Goal: Navigation & Orientation: Find specific page/section

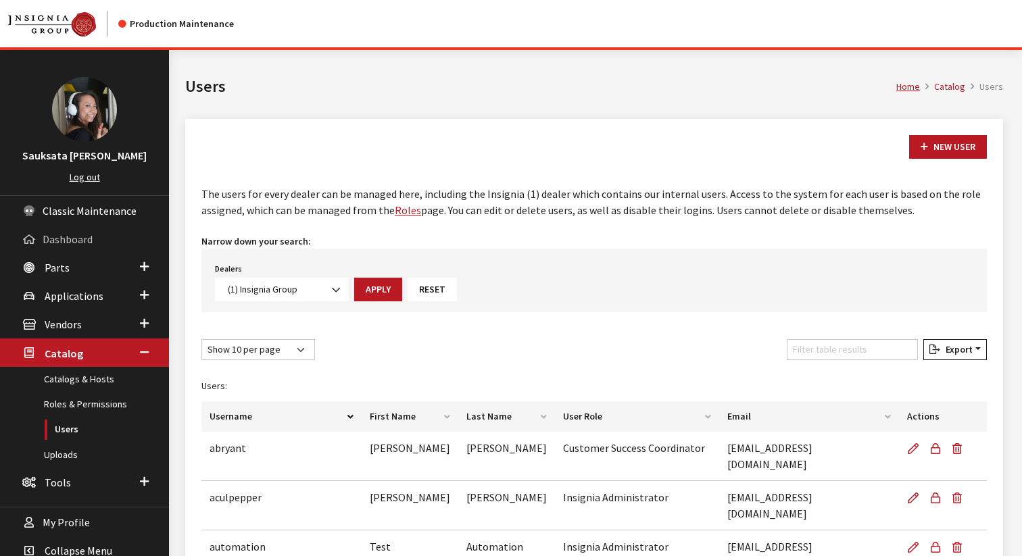
click at [75, 240] on span "Dashboard" at bounding box center [68, 239] width 50 height 14
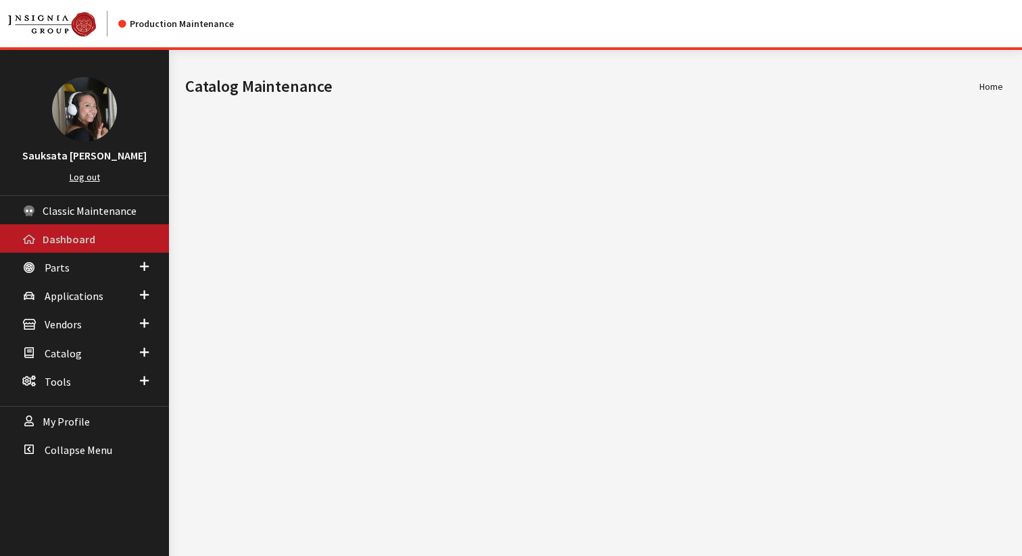
click at [64, 247] on link "Dashboard" at bounding box center [84, 238] width 169 height 28
click at [58, 268] on span "Parts" at bounding box center [57, 268] width 25 height 14
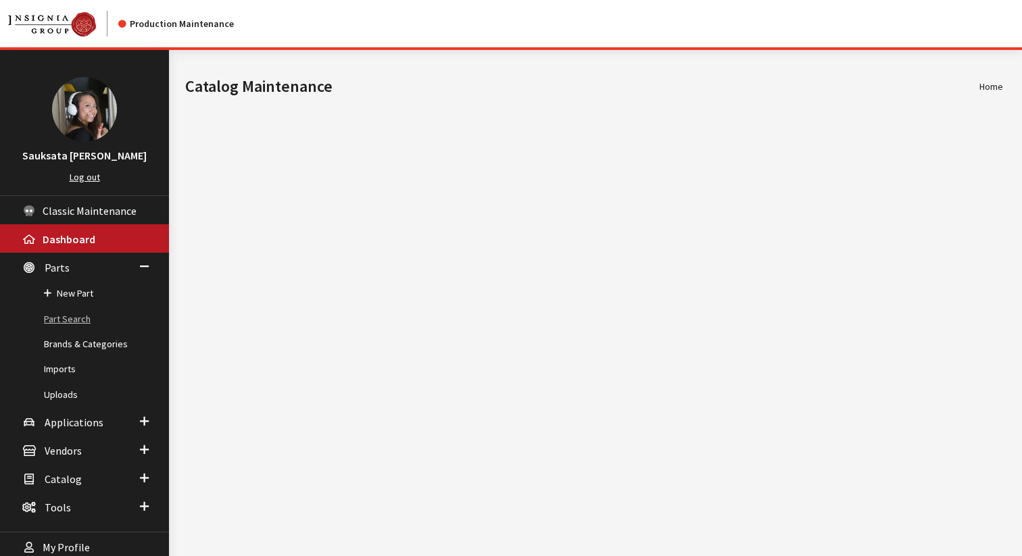
click at [71, 312] on link "Part Search" at bounding box center [84, 319] width 169 height 25
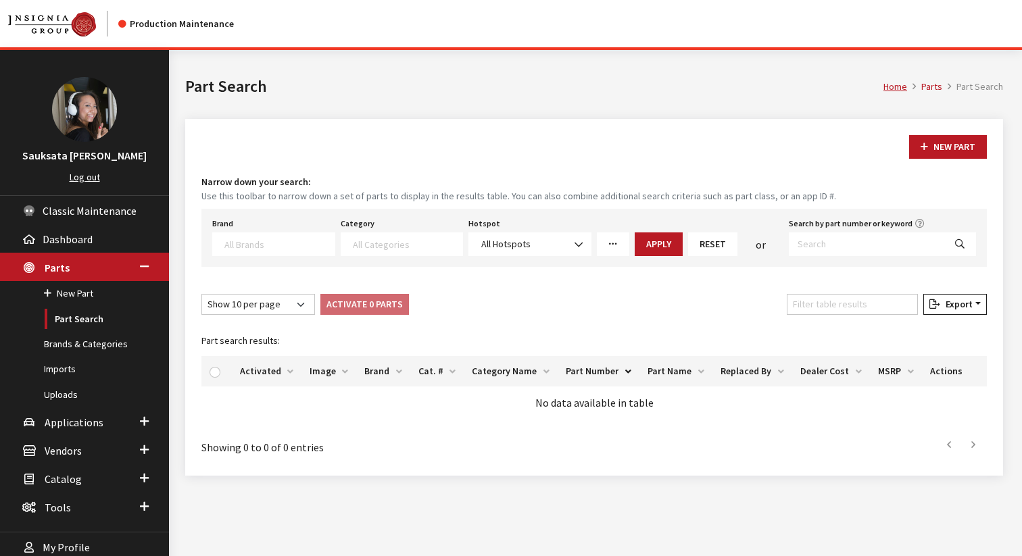
select select
click at [295, 249] on textarea "Search" at bounding box center [279, 244] width 110 height 12
click at [823, 258] on div "Brand Acura Alfa Romeo Audi BMW DoubleTake Ford Ford Racing GM GST Honda Hyunda…" at bounding box center [593, 238] width 785 height 58
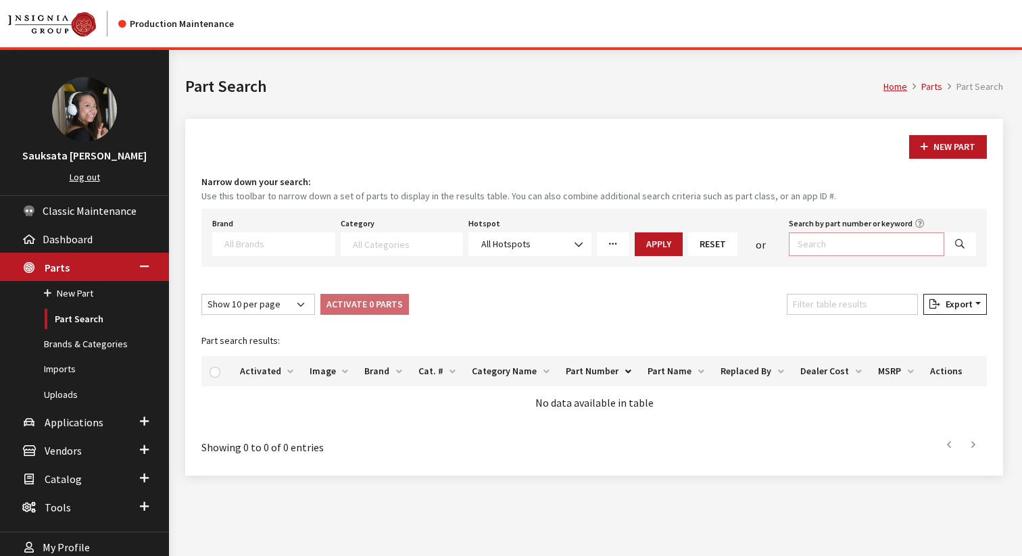
click at [825, 255] on input "Search by part number or keyword" at bounding box center [866, 244] width 155 height 24
click at [826, 255] on input "Search by part number or keyword" at bounding box center [866, 244] width 155 height 24
click at [826, 253] on input "Search by part number or keyword" at bounding box center [866, 244] width 155 height 24
click at [830, 247] on input "Search by part number or keyword" at bounding box center [866, 244] width 155 height 24
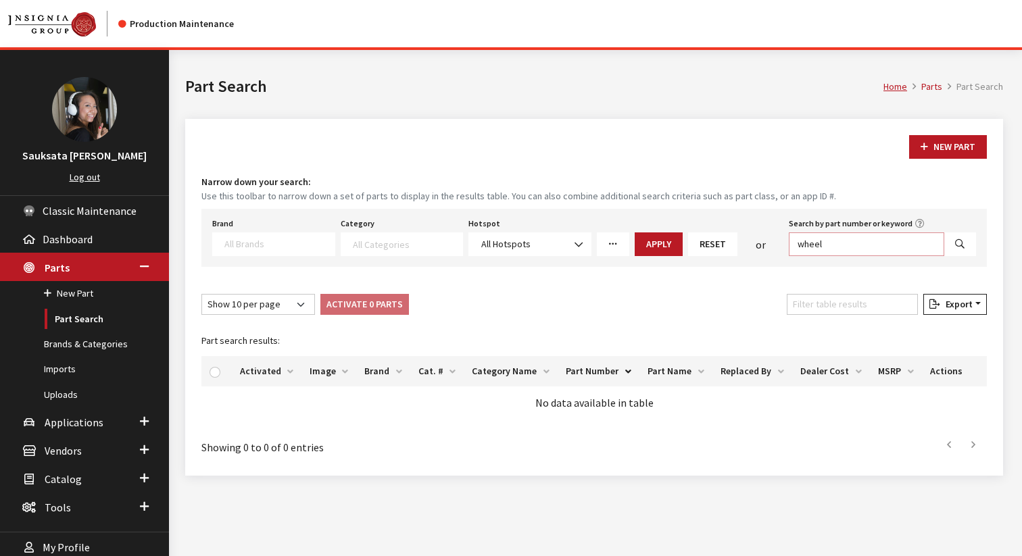
type input "wheel"
select select
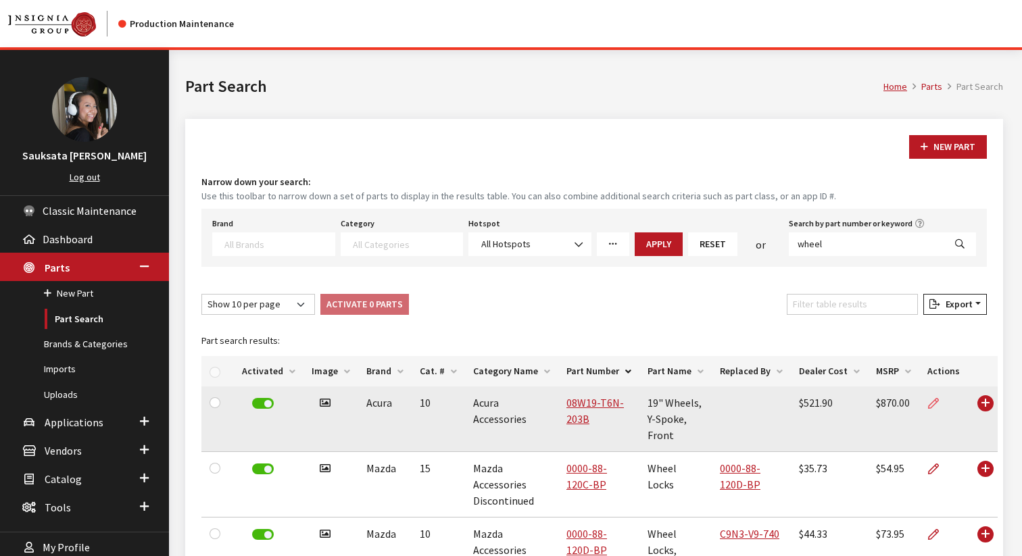
click at [928, 401] on icon at bounding box center [933, 404] width 11 height 11
click at [928, 403] on icon at bounding box center [933, 404] width 11 height 11
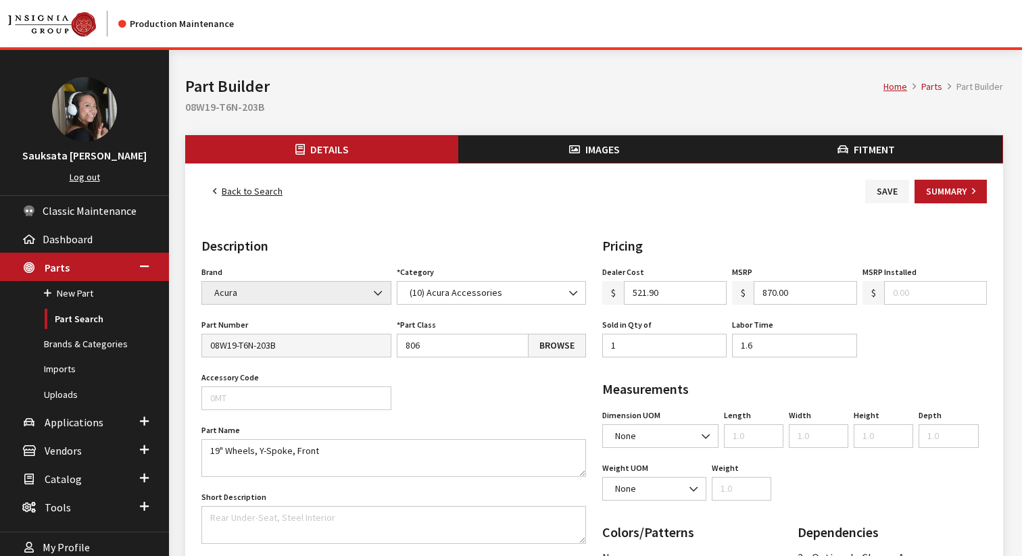
click at [557, 148] on button "Images" at bounding box center [594, 149] width 272 height 27
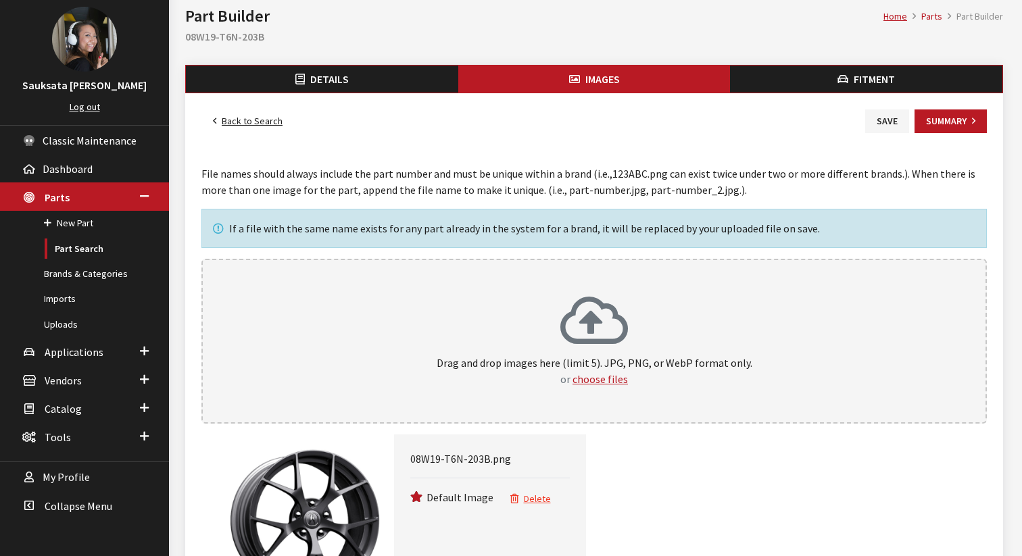
scroll to position [24, 0]
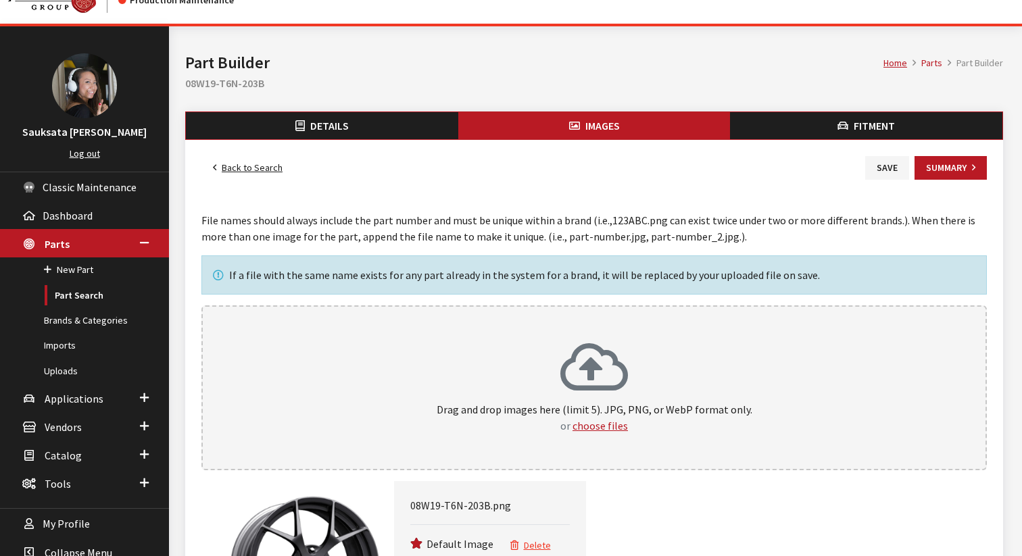
click at [899, 130] on button "Fitment" at bounding box center [866, 125] width 272 height 27
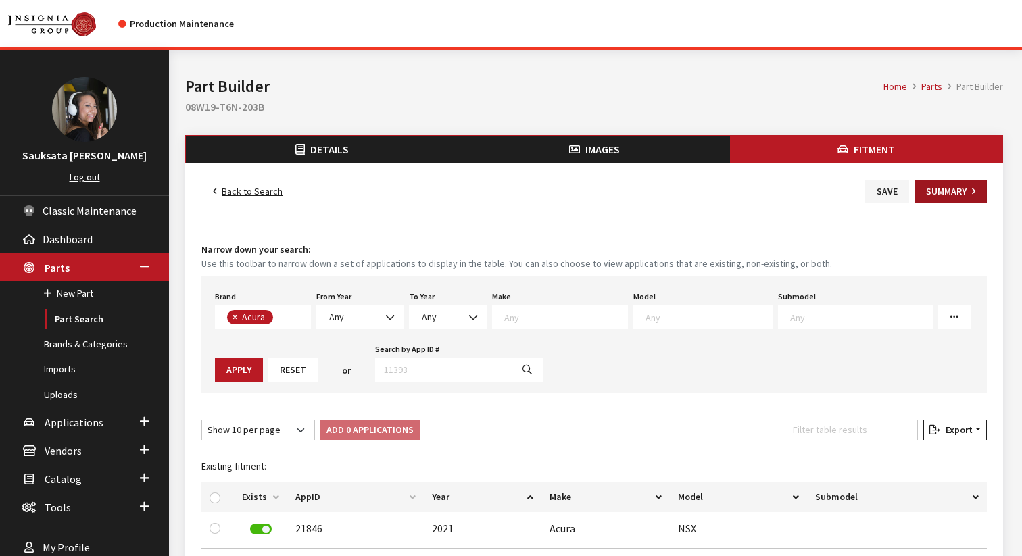
click at [962, 186] on button "Summary" at bounding box center [950, 192] width 72 height 24
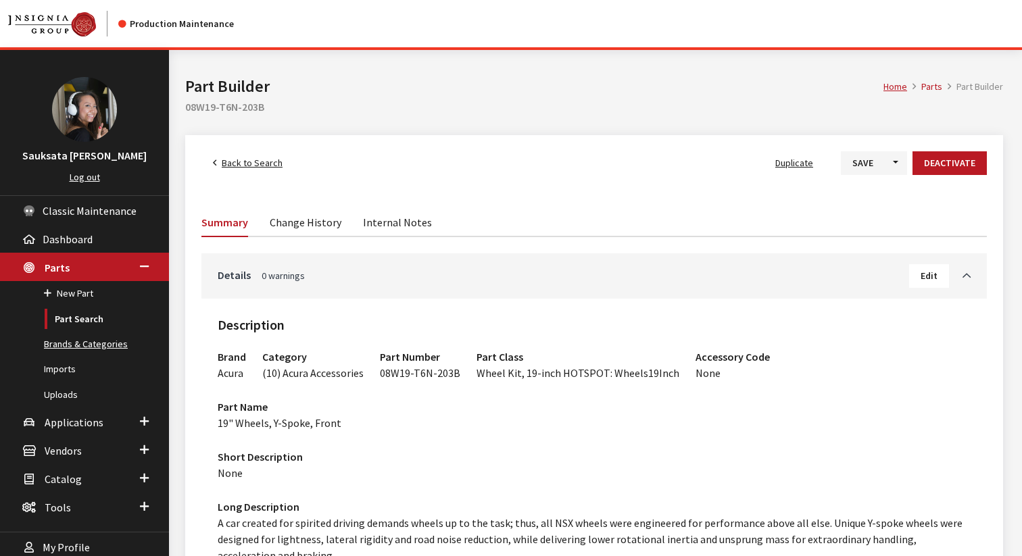
click at [74, 345] on link "Brands & Categories" at bounding box center [84, 344] width 169 height 25
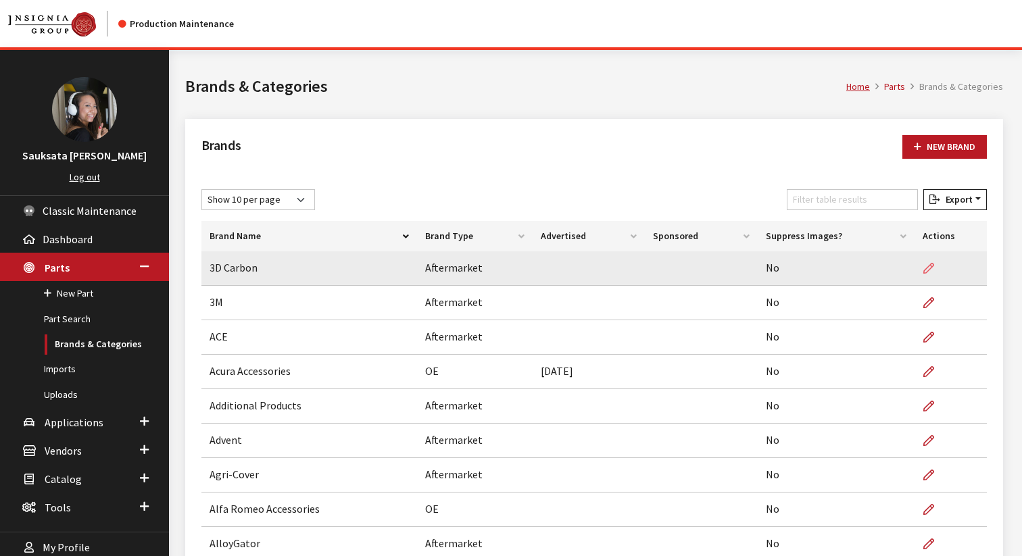
click at [927, 268] on icon at bounding box center [928, 269] width 11 height 11
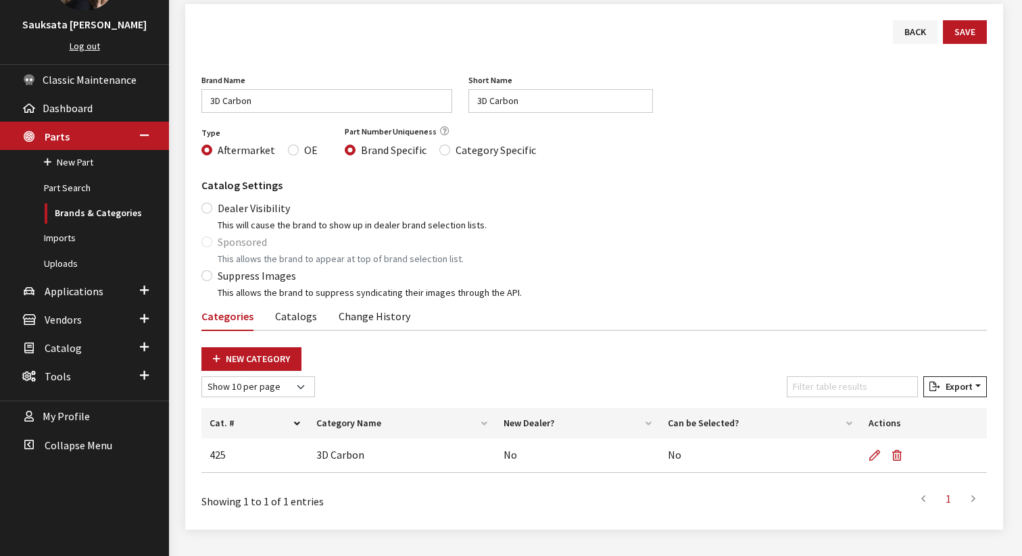
scroll to position [161, 0]
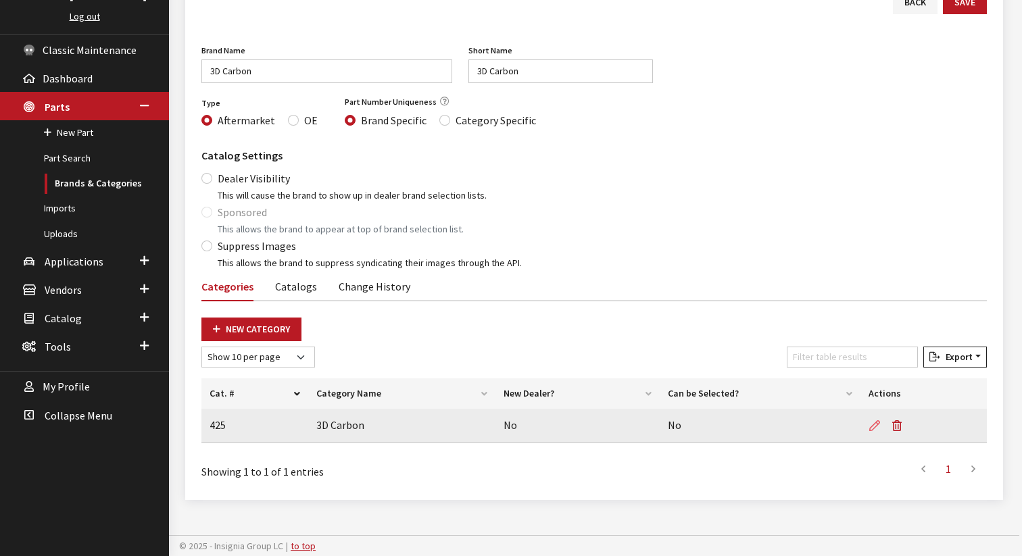
click at [876, 421] on icon at bounding box center [874, 426] width 11 height 11
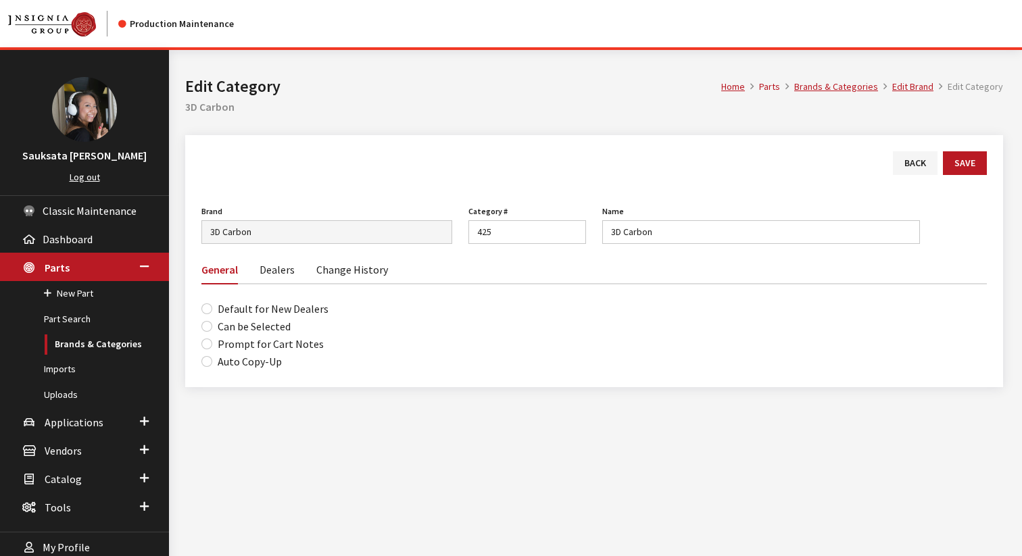
click at [274, 266] on link "Dealers" at bounding box center [276, 269] width 35 height 28
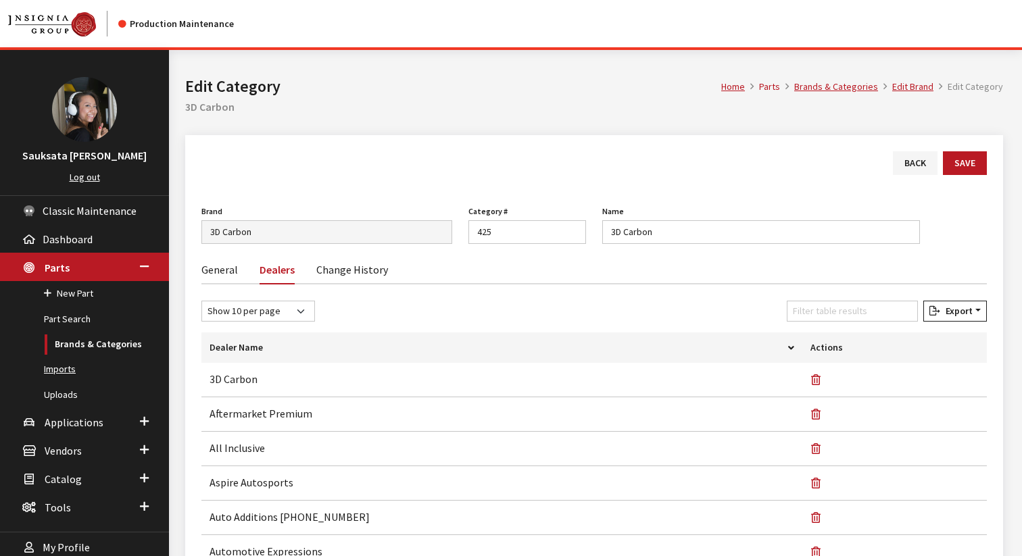
click at [87, 364] on link "Imports" at bounding box center [84, 369] width 169 height 25
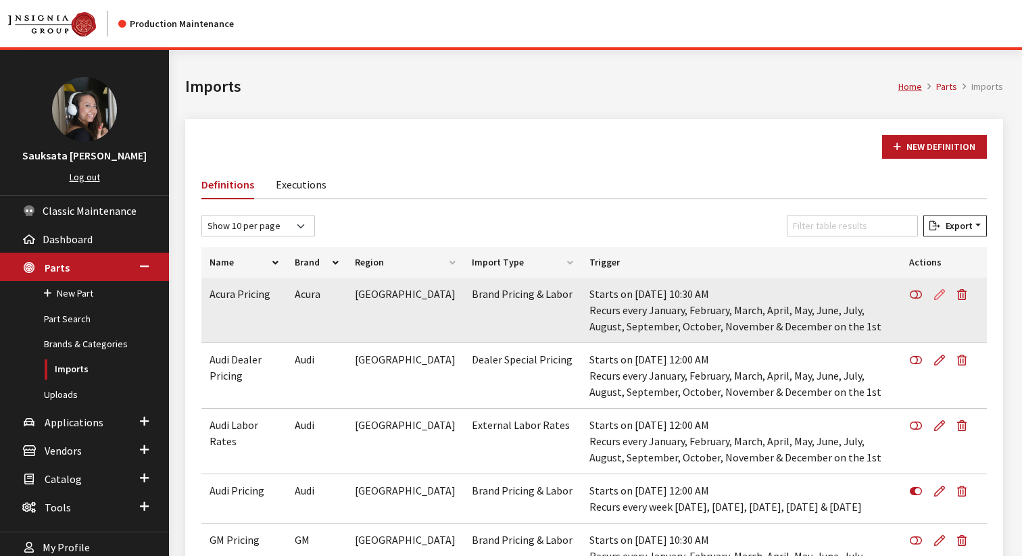
click at [938, 295] on icon at bounding box center [939, 295] width 11 height 11
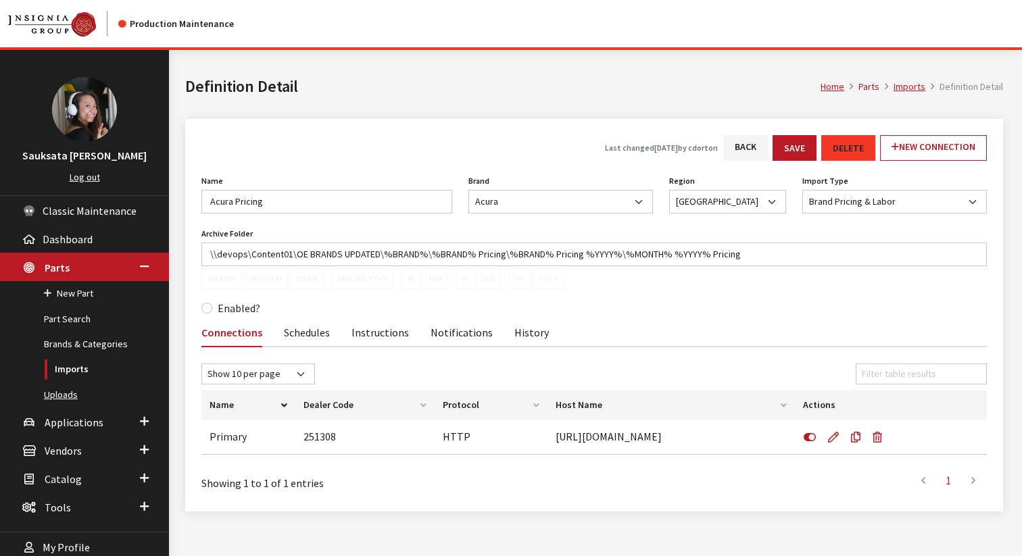
click at [72, 395] on link "Uploads" at bounding box center [84, 394] width 169 height 25
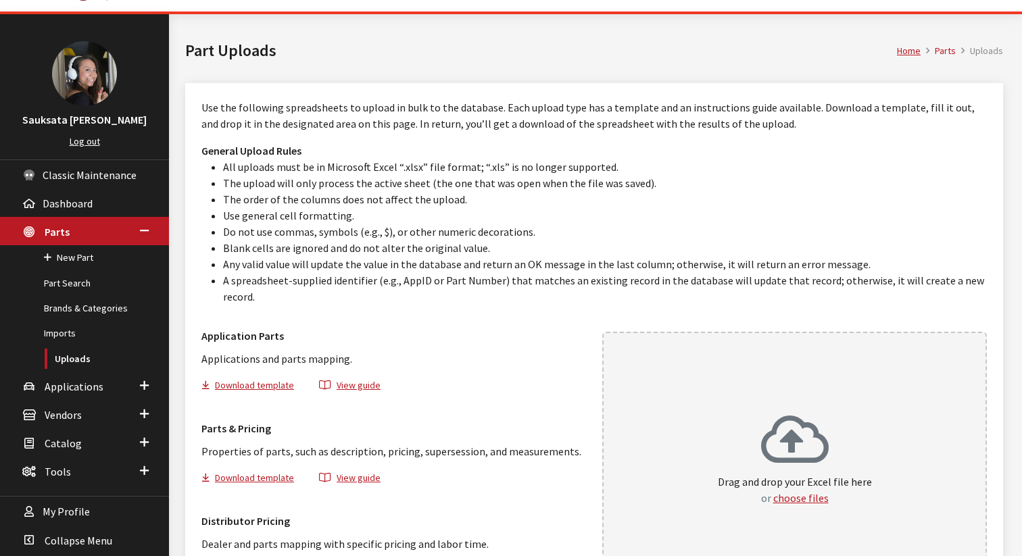
scroll to position [39, 0]
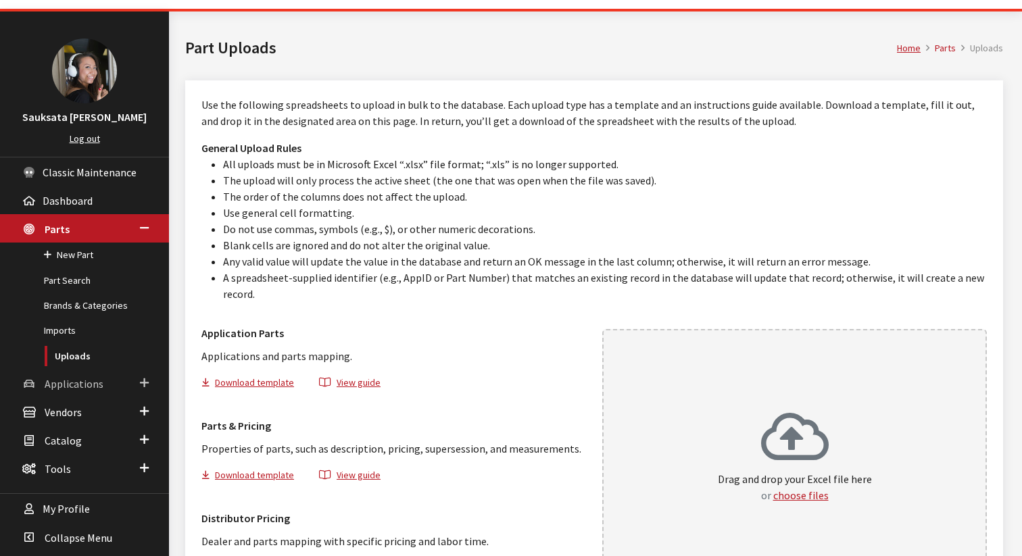
click at [109, 381] on link "Applications" at bounding box center [84, 383] width 169 height 28
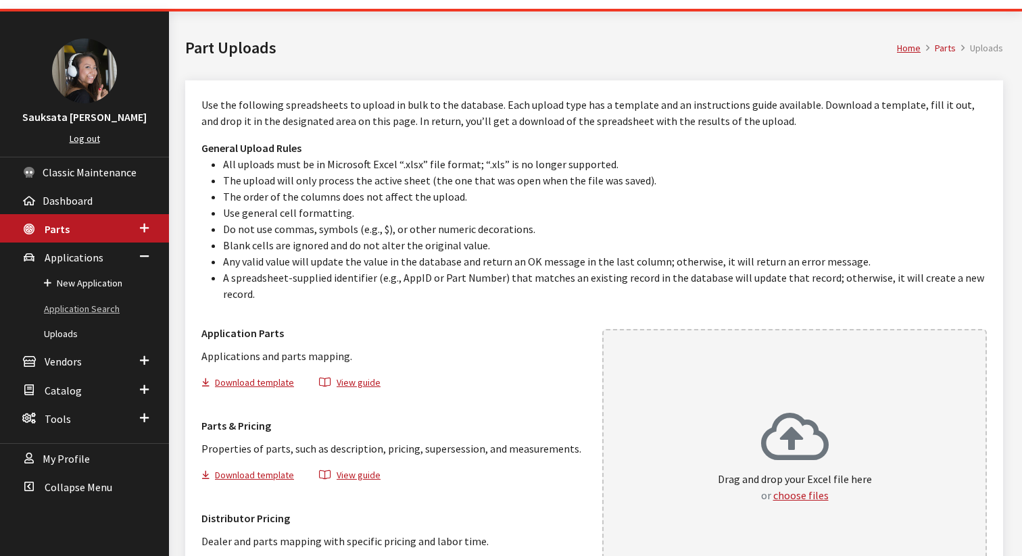
click at [76, 301] on link "Application Search" at bounding box center [84, 309] width 169 height 25
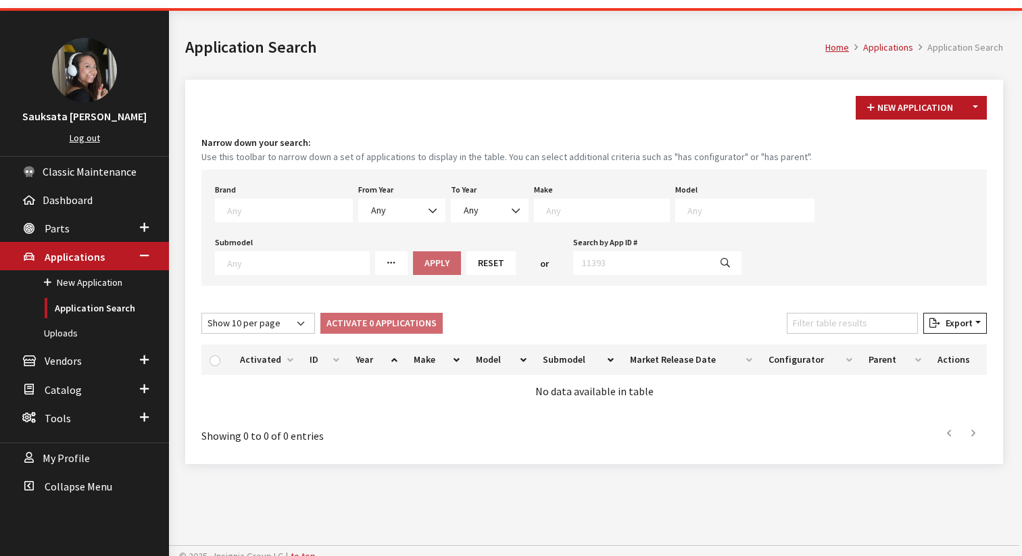
scroll to position [50, 0]
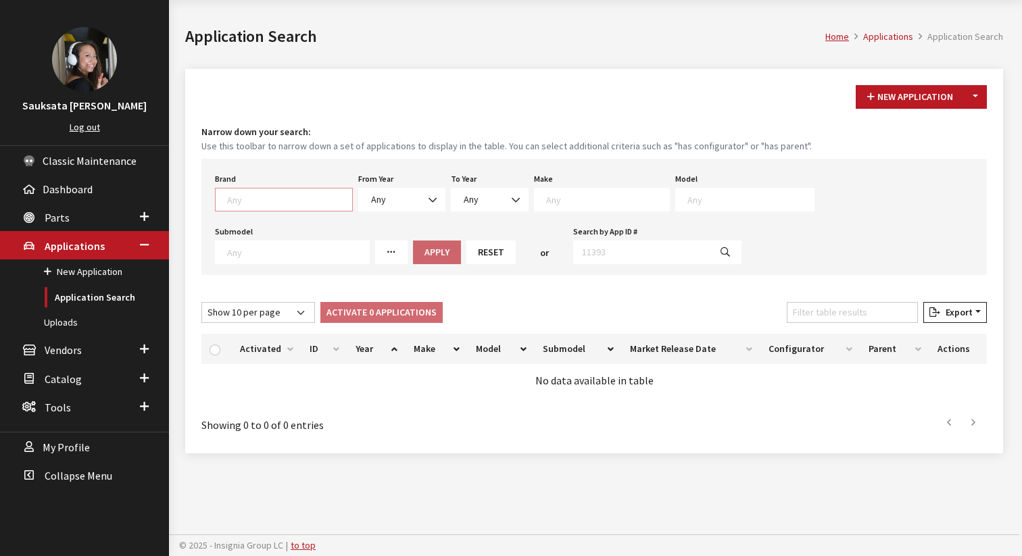
click at [297, 199] on textarea "Search" at bounding box center [289, 199] width 125 height 12
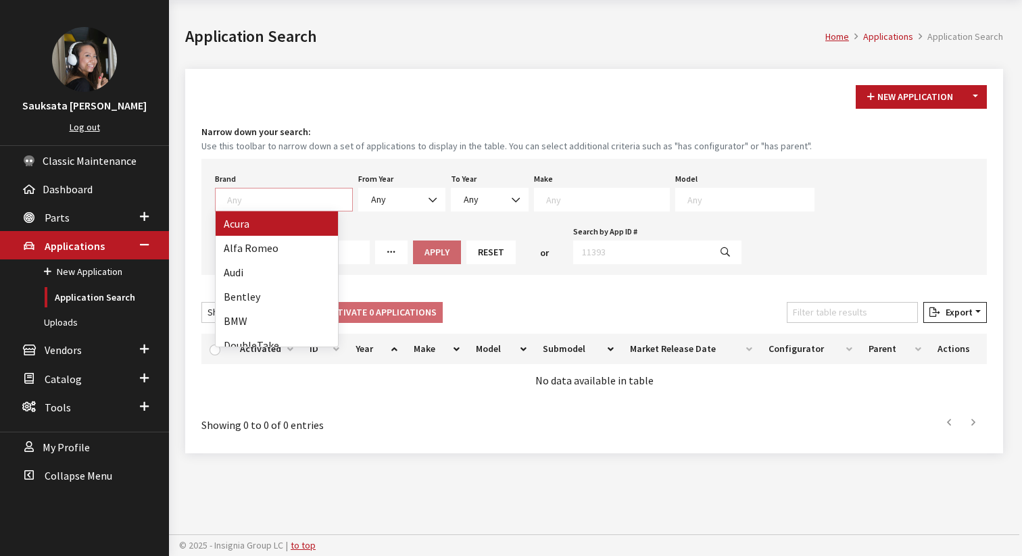
click at [297, 199] on textarea "Search" at bounding box center [289, 199] width 125 height 12
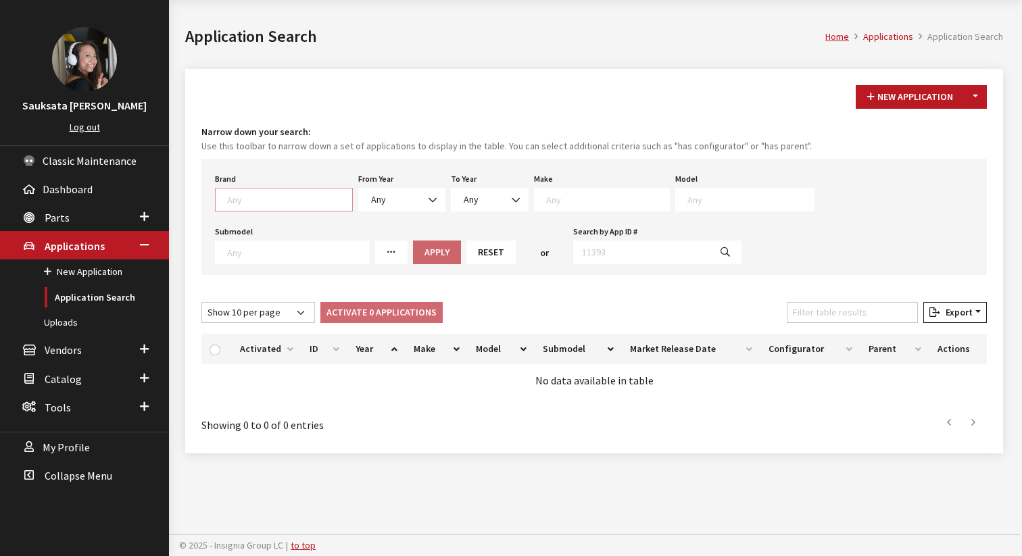
scroll to position [1, 0]
click at [559, 196] on textarea "Search" at bounding box center [607, 199] width 123 height 12
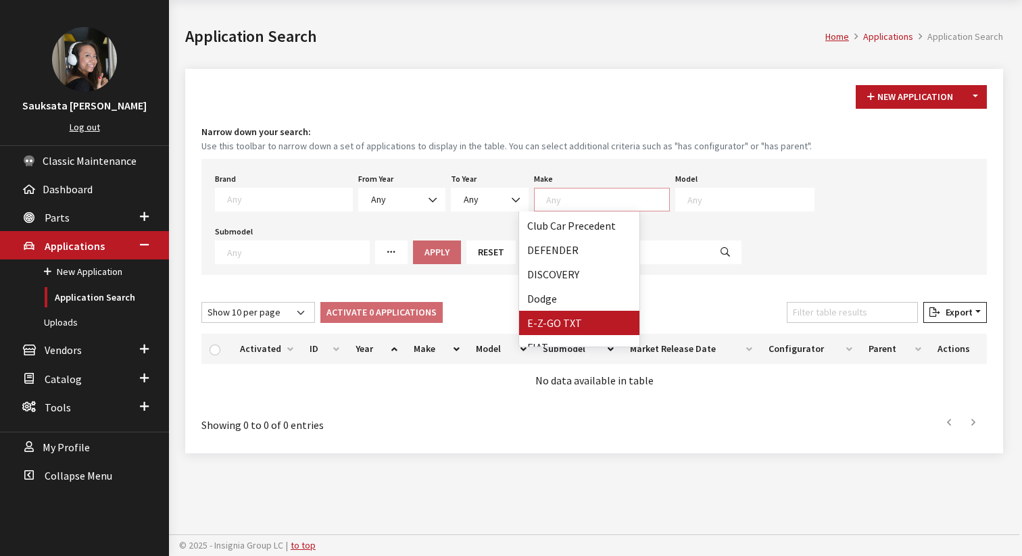
scroll to position [281, 0]
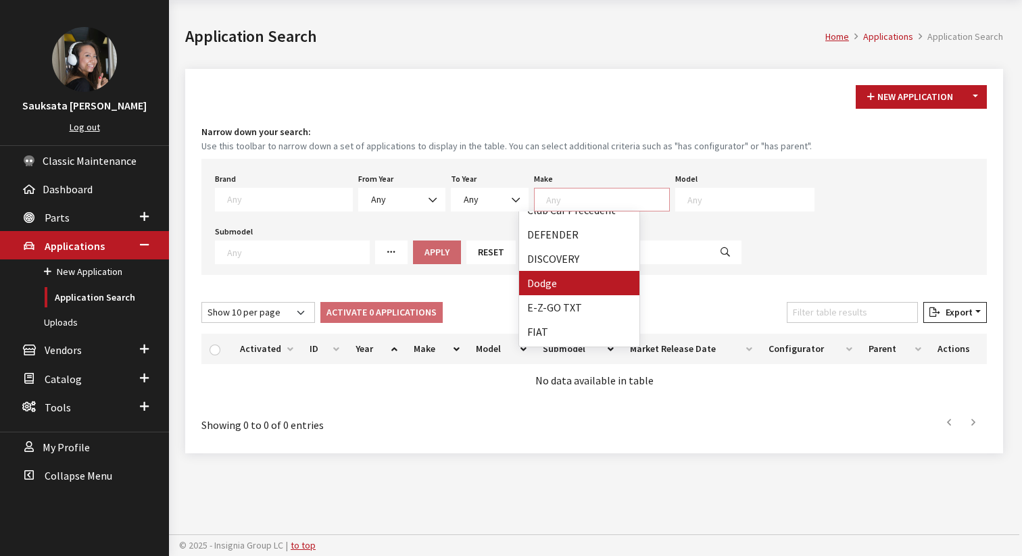
select select "15"
select select
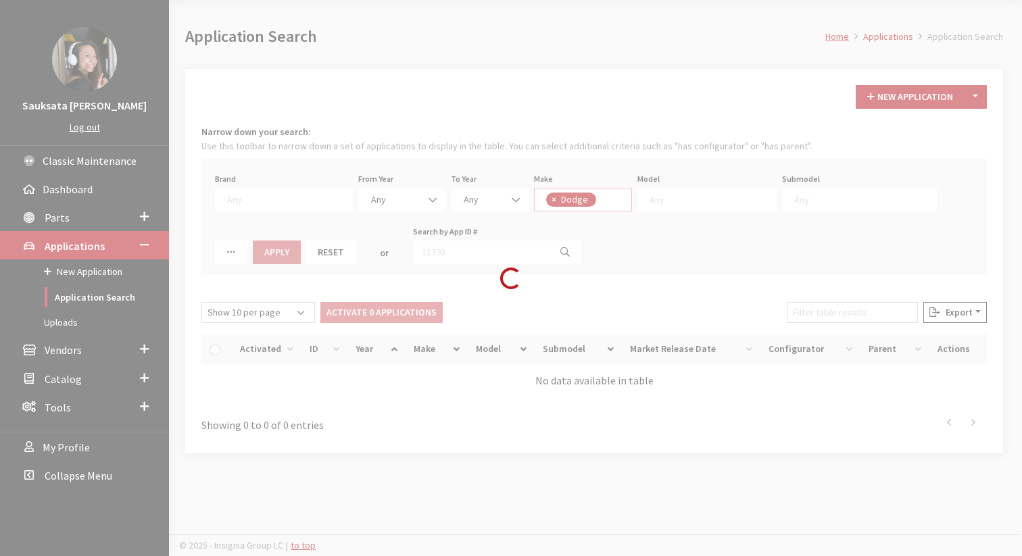
scroll to position [193, 0]
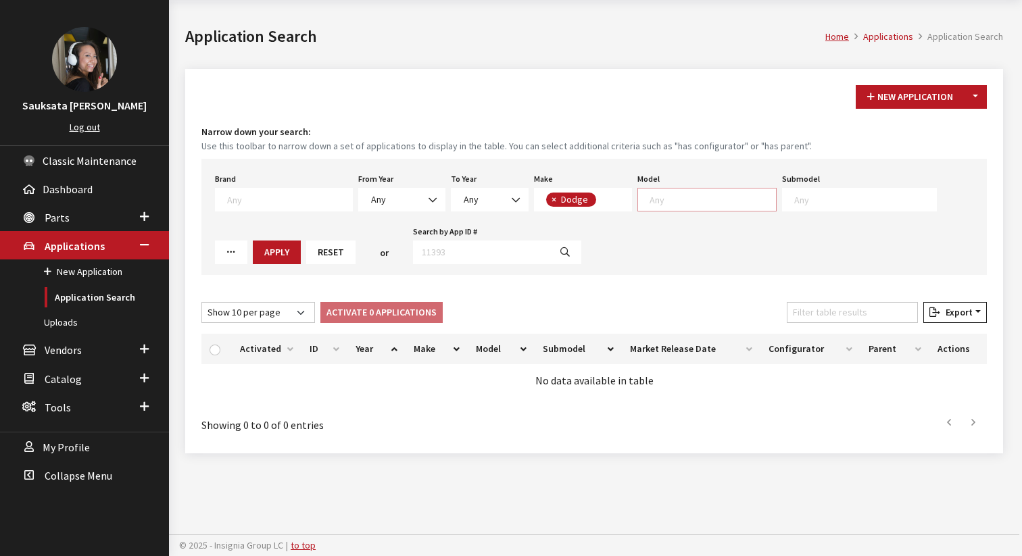
click at [693, 203] on textarea "Search" at bounding box center [712, 199] width 126 height 12
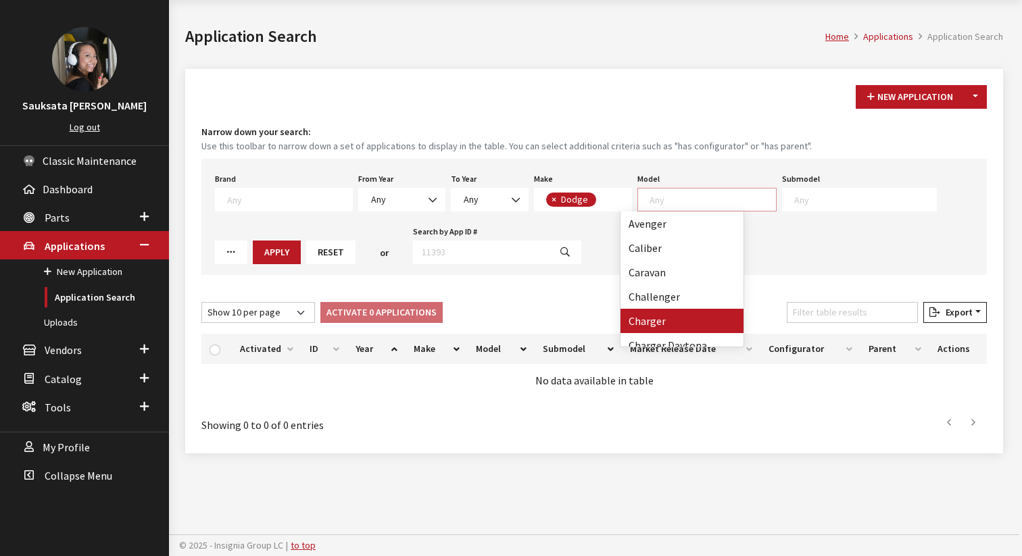
select select "193"
select select
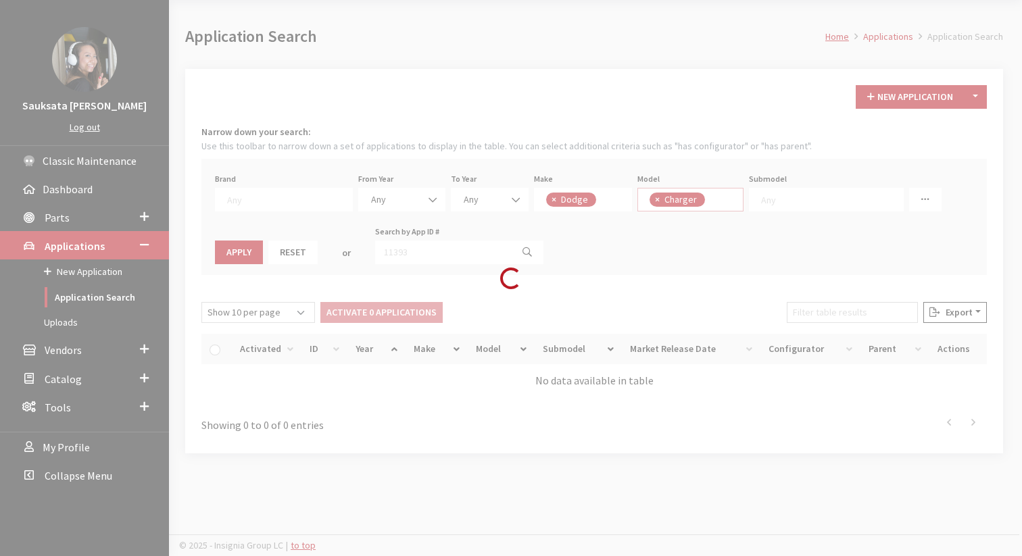
scroll to position [64, 0]
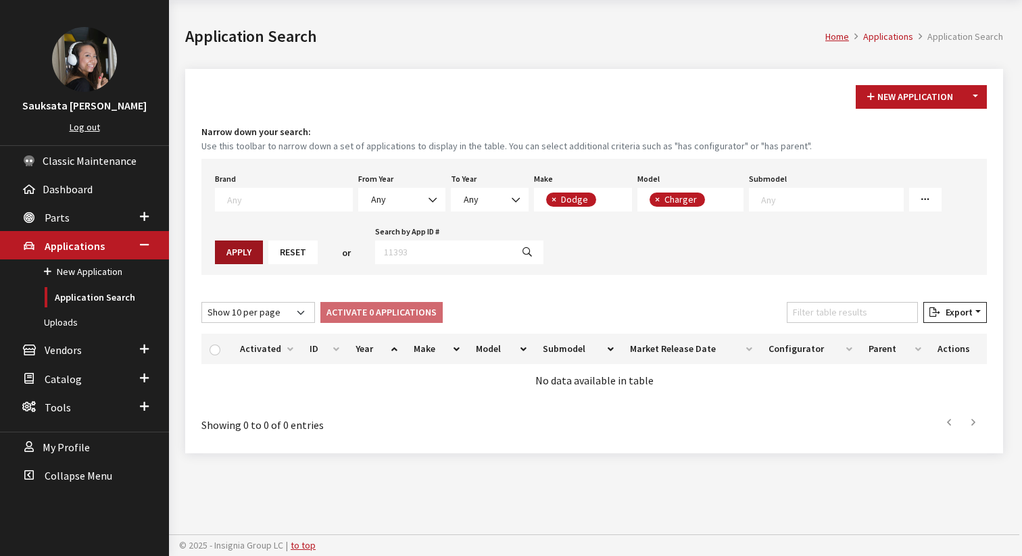
click at [263, 241] on button "Apply" at bounding box center [239, 253] width 48 height 24
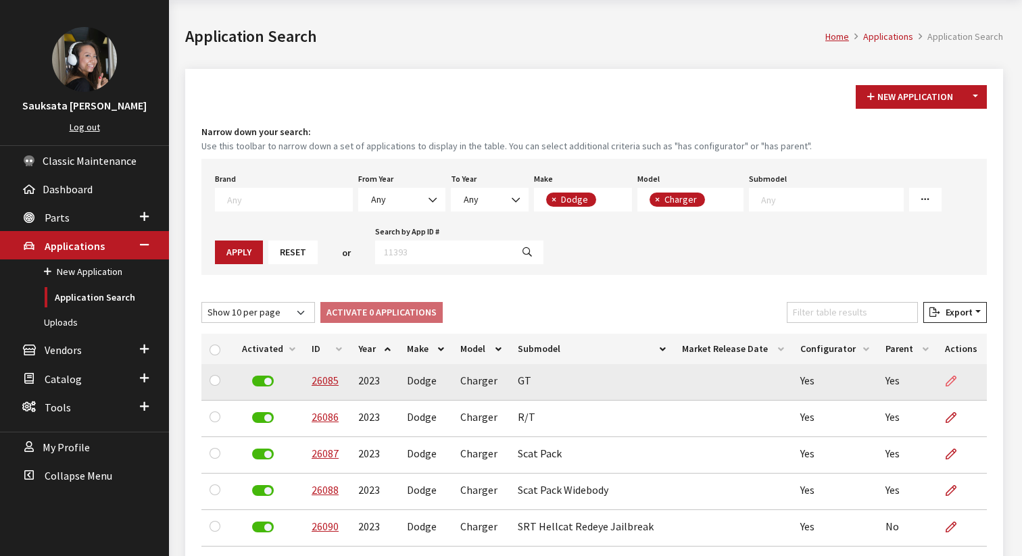
click at [945, 373] on link at bounding box center [956, 381] width 23 height 34
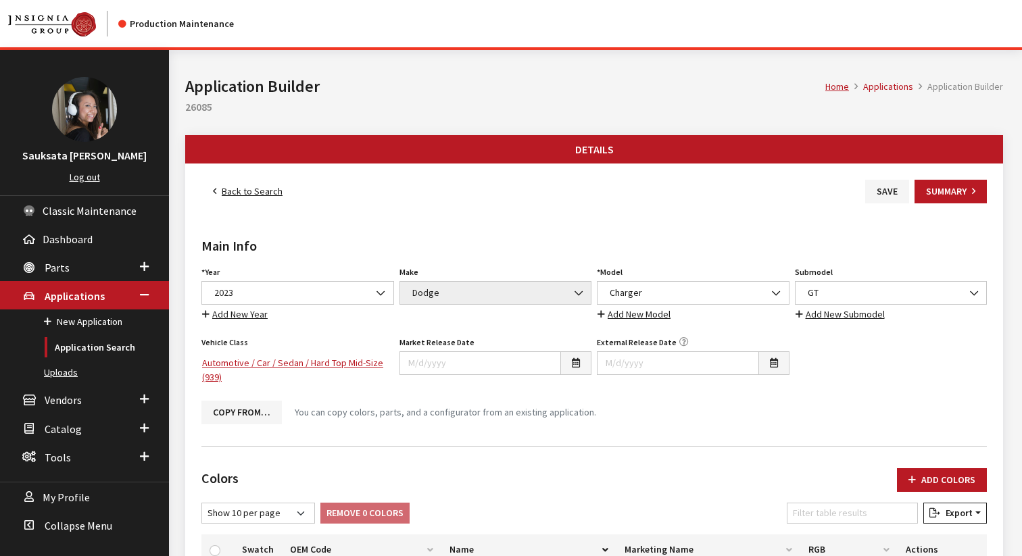
click at [66, 370] on link "Uploads" at bounding box center [84, 372] width 169 height 25
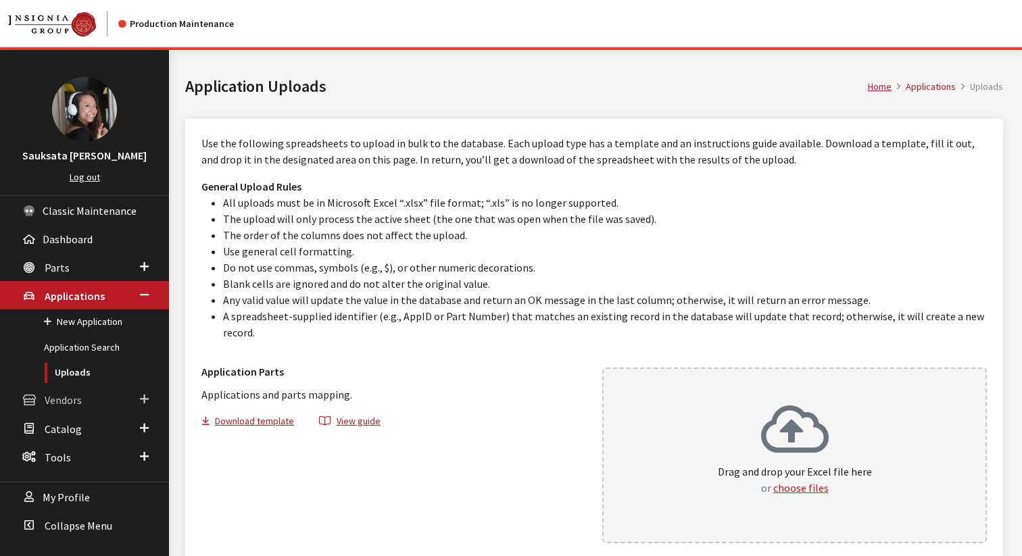
click at [80, 399] on span "Vendors" at bounding box center [63, 401] width 37 height 14
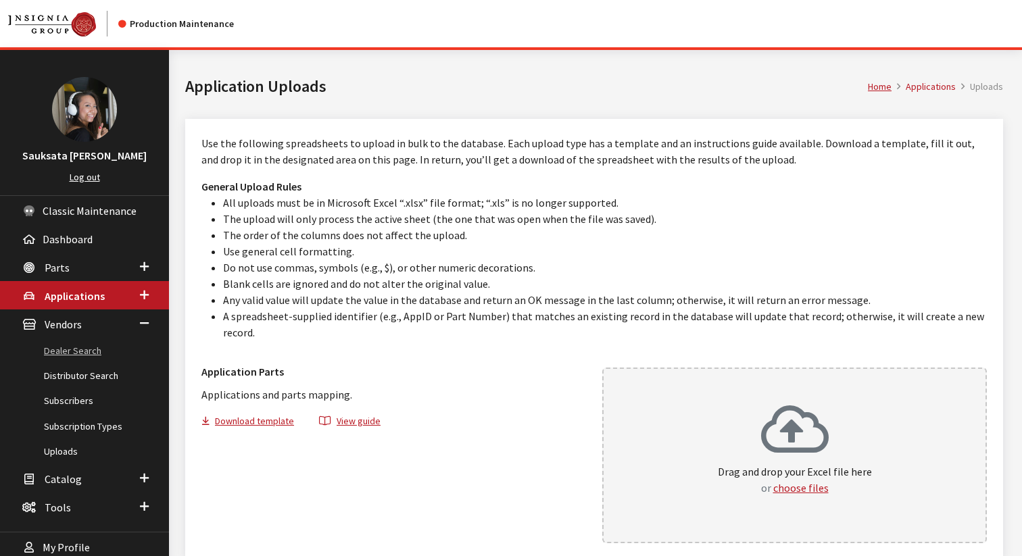
click at [66, 355] on link "Dealer Search" at bounding box center [84, 351] width 169 height 25
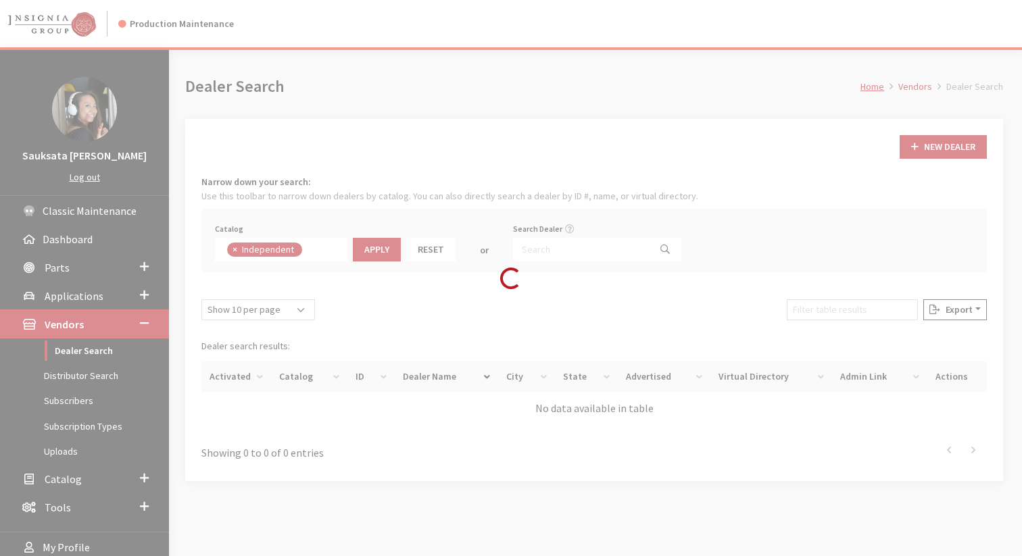
scroll to position [97, 0]
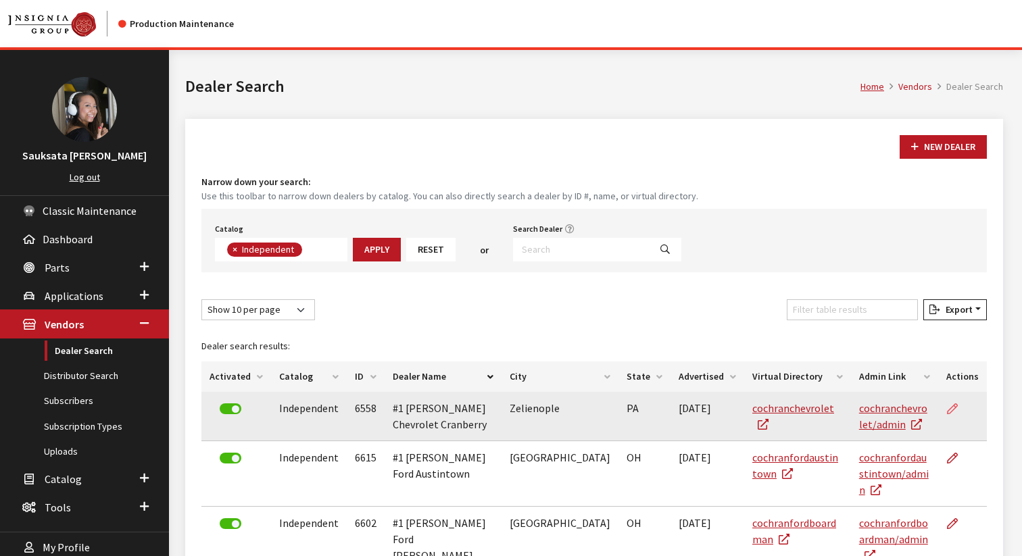
click at [949, 408] on icon at bounding box center [952, 409] width 11 height 11
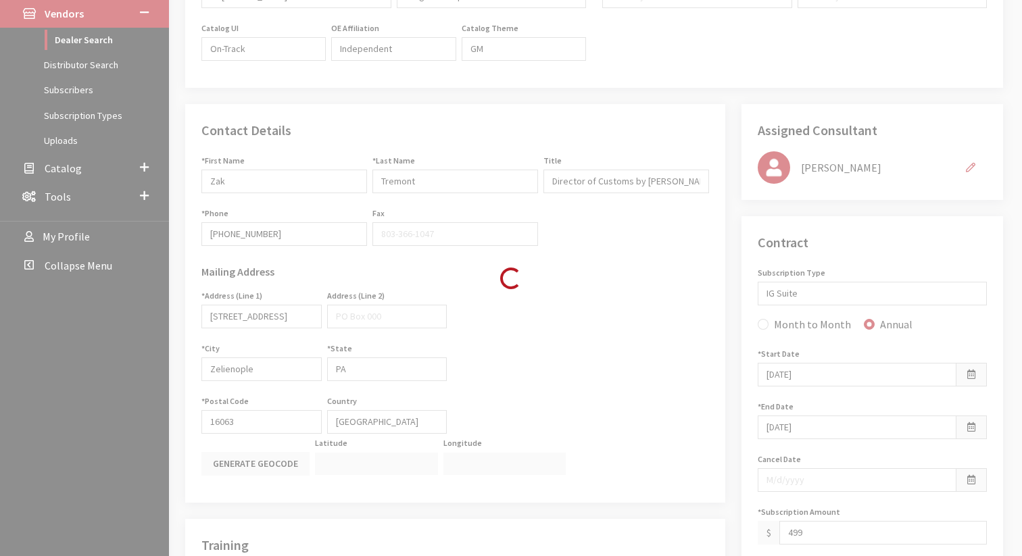
type input "499.00"
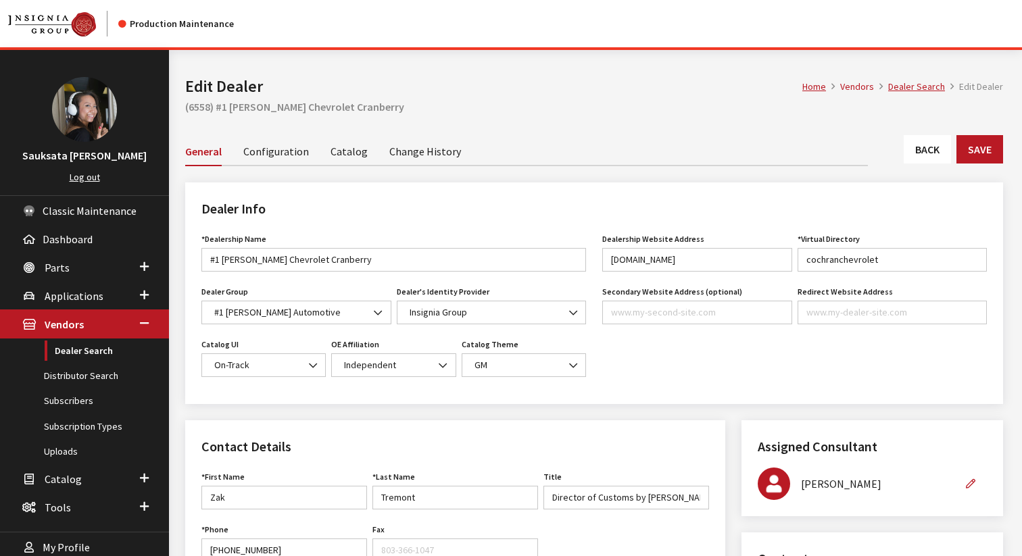
click at [299, 149] on link "Configuration" at bounding box center [276, 150] width 66 height 28
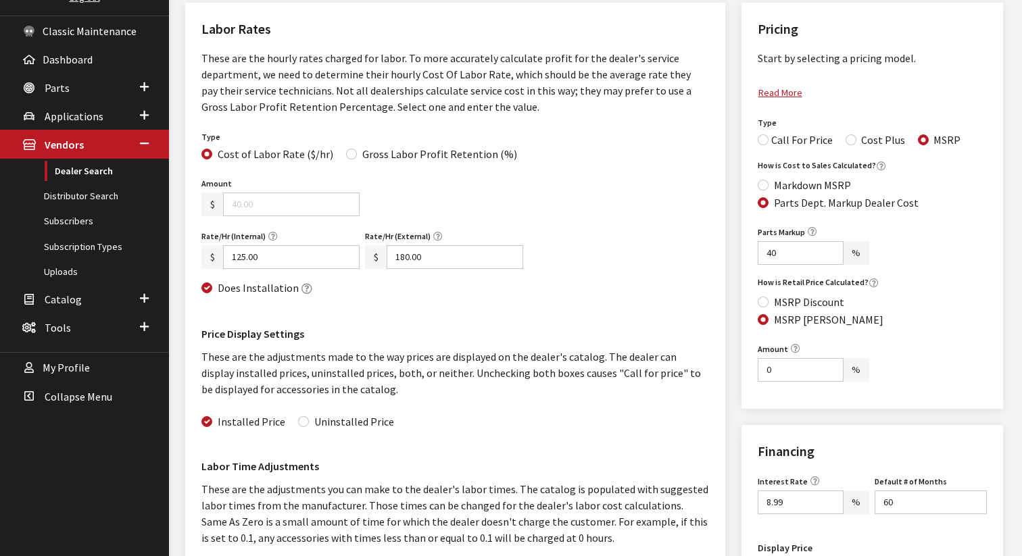
scroll to position [194, 0]
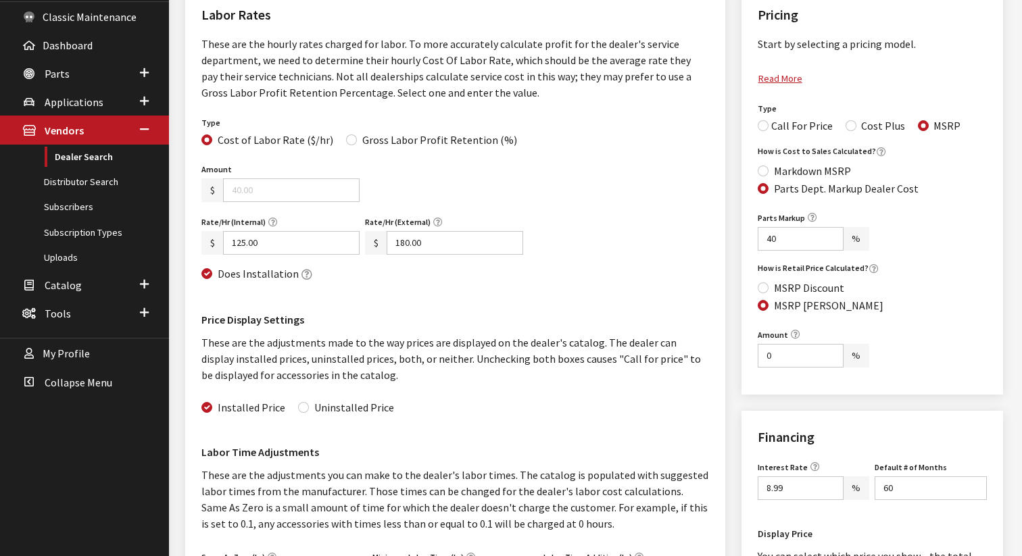
click at [213, 47] on p "These are the hourly rates charged for labor. To more accurately calculate prof…" at bounding box center [454, 68] width 507 height 65
drag, startPoint x: 213, startPoint y: 47, endPoint x: 304, endPoint y: 42, distance: 91.4
click at [304, 42] on p "These are the hourly rates charged for labor. To more accurately calculate prof…" at bounding box center [454, 68] width 507 height 65
copy p "These are the hourly rates"
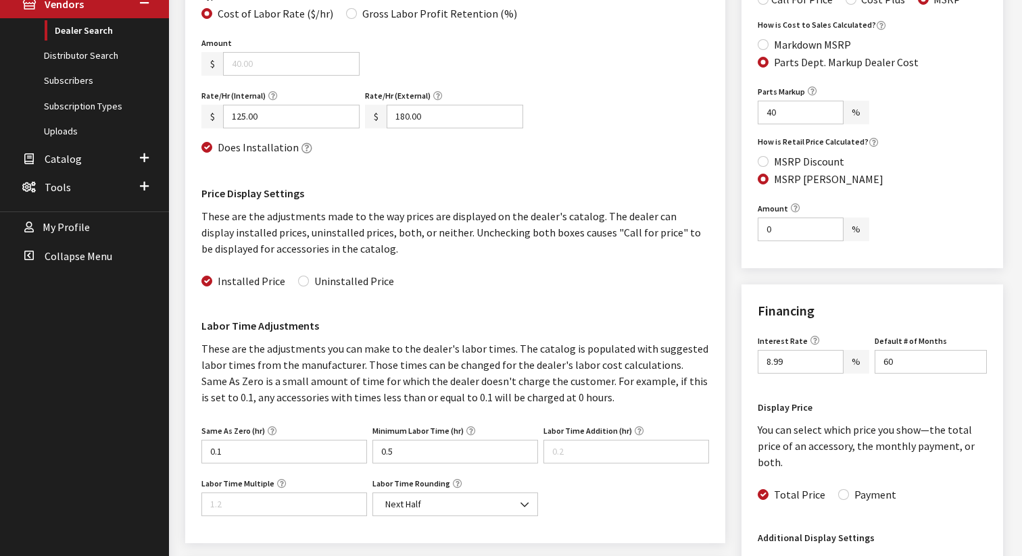
scroll to position [172, 0]
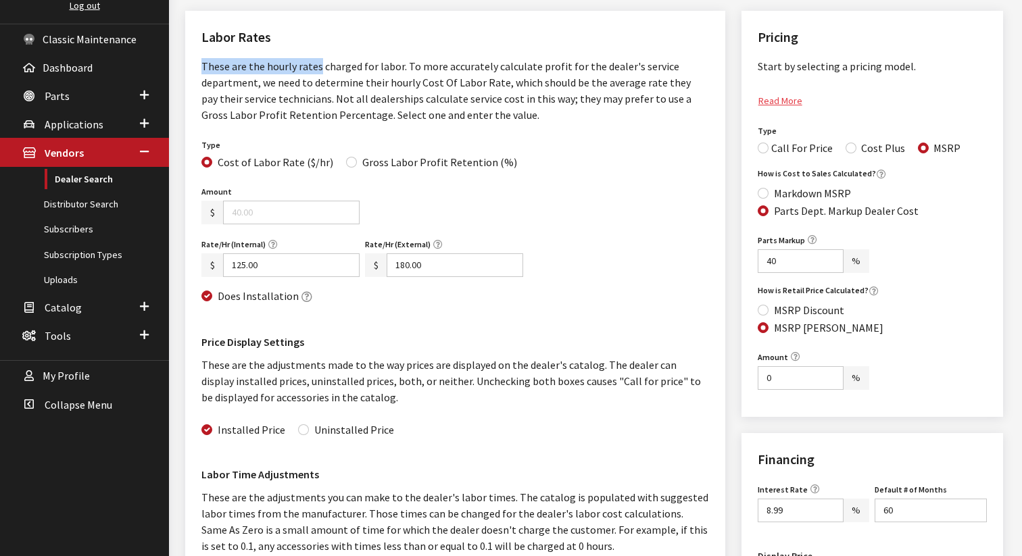
click at [777, 101] on link "Read More" at bounding box center [785, 99] width 56 height 20
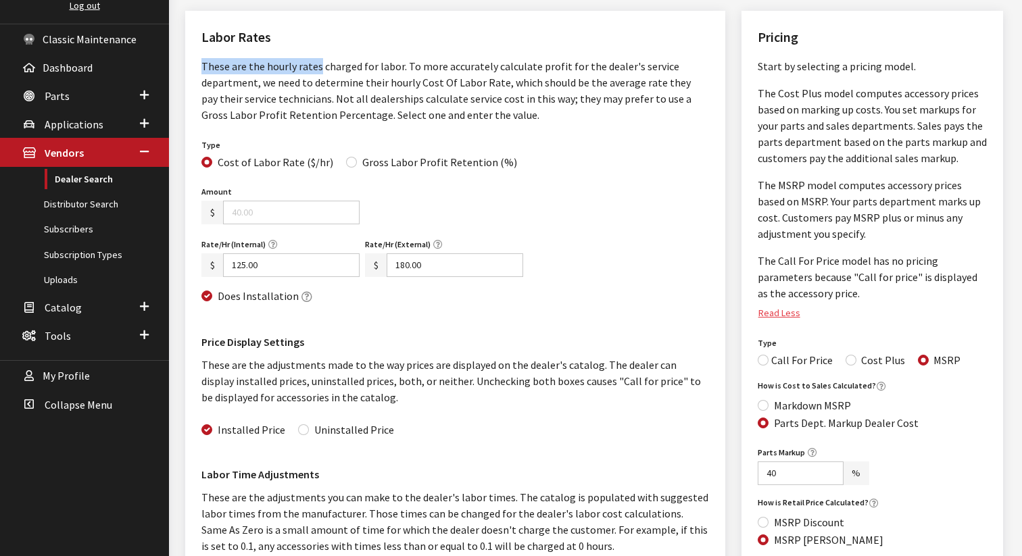
click at [775, 310] on link "Read Less" at bounding box center [784, 311] width 54 height 20
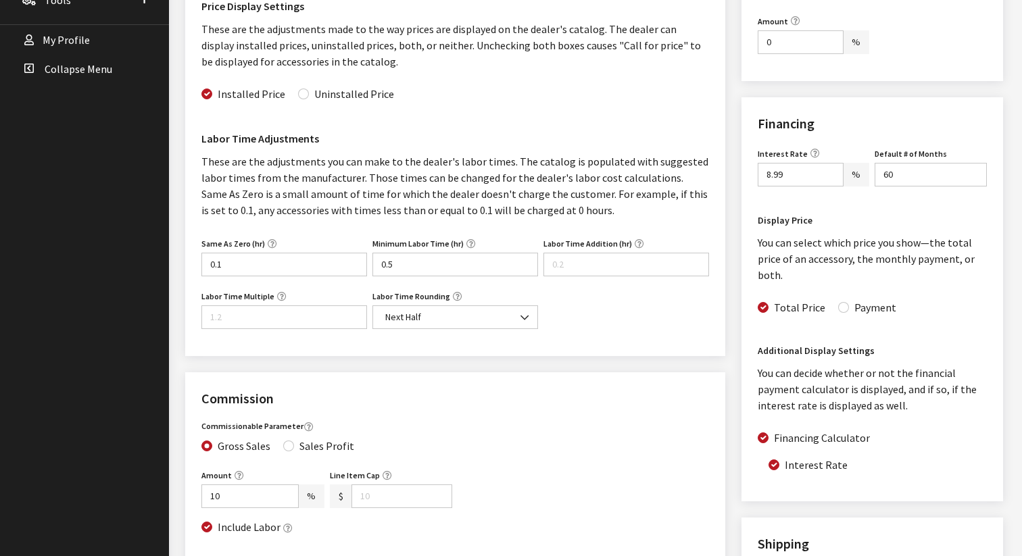
scroll to position [503, 0]
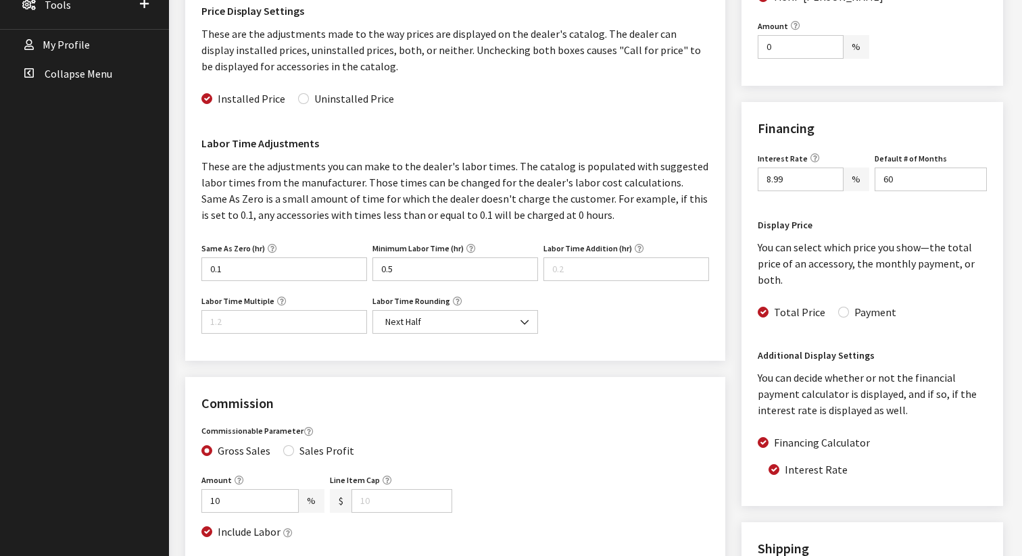
click at [784, 349] on h4 "Additional Display Settings" at bounding box center [871, 356] width 229 height 14
drag, startPoint x: 784, startPoint y: 332, endPoint x: 835, endPoint y: 339, distance: 51.1
click at [835, 349] on h4 "Additional Display Settings" at bounding box center [871, 356] width 229 height 14
copy h4 "Additional Display Settings"
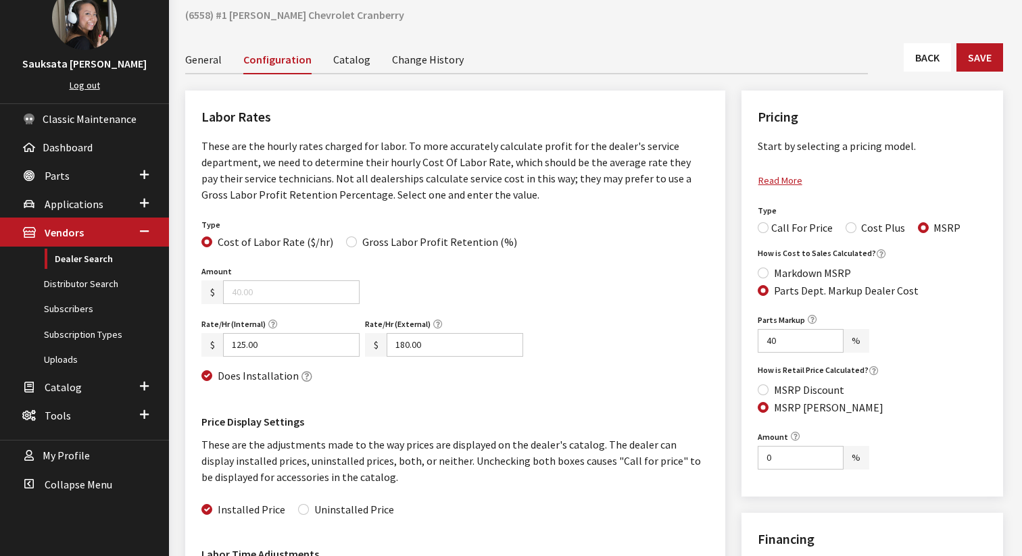
scroll to position [0, 0]
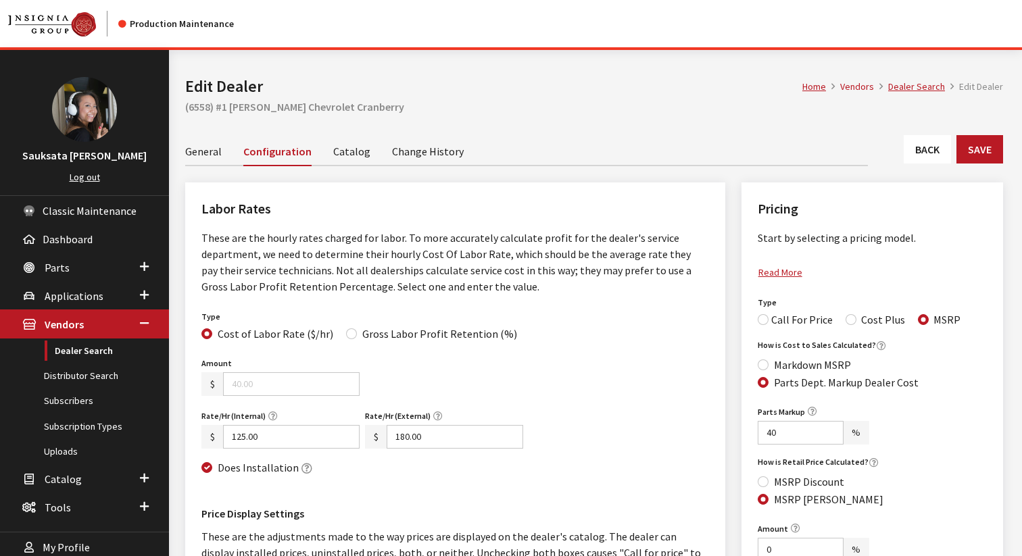
click at [345, 151] on link "Catalog" at bounding box center [351, 150] width 37 height 28
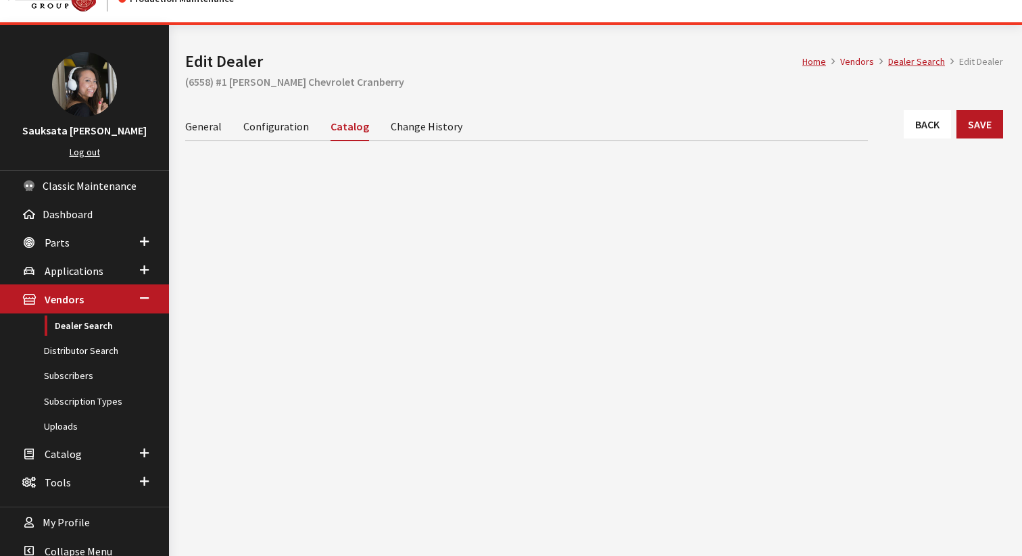
scroll to position [29, 0]
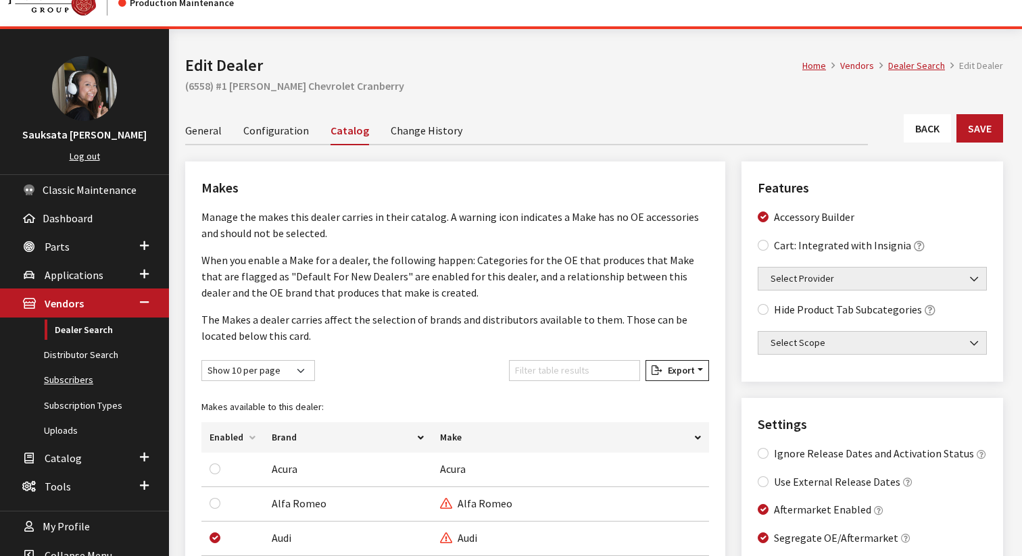
scroll to position [22, 0]
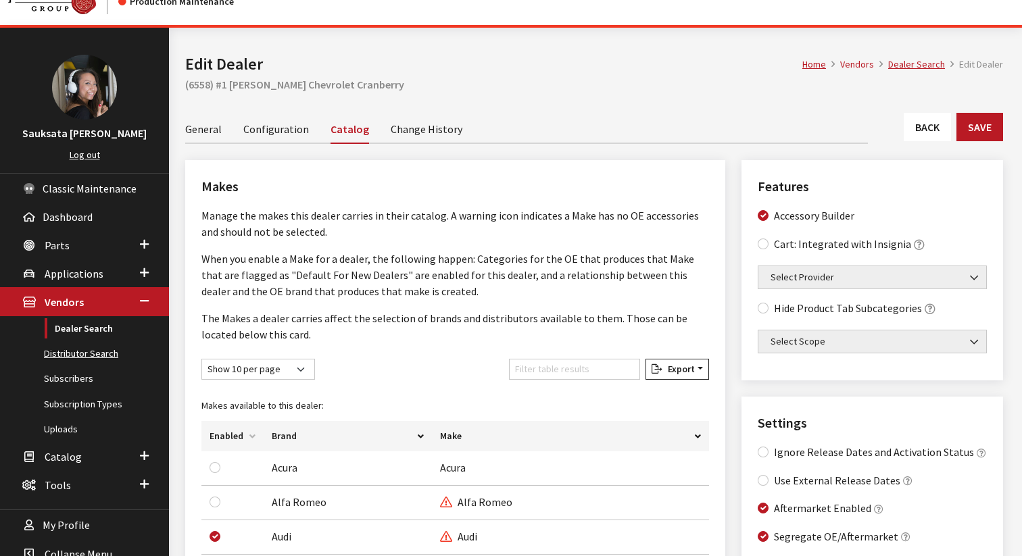
click at [70, 357] on link "Distributor Search" at bounding box center [84, 353] width 169 height 25
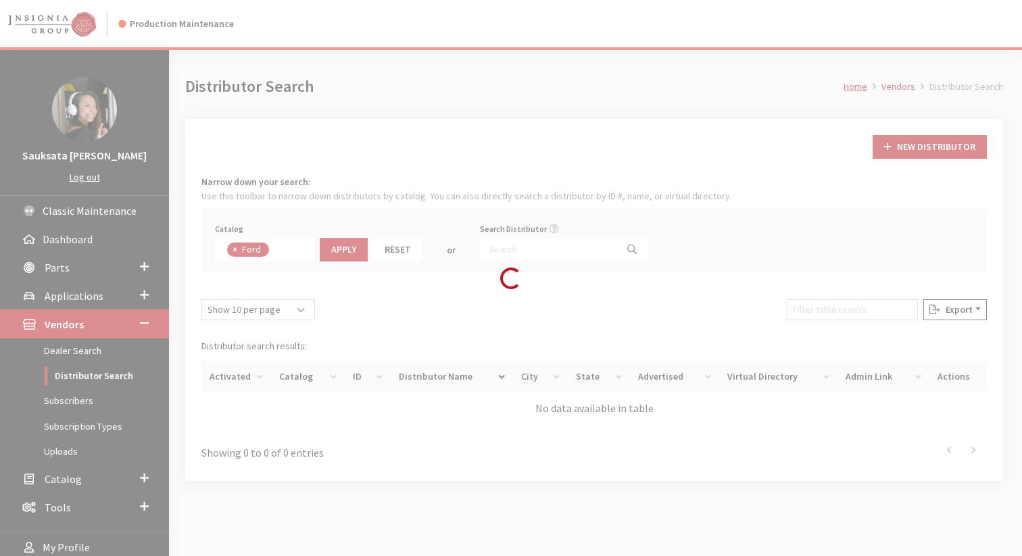
scroll to position [46, 0]
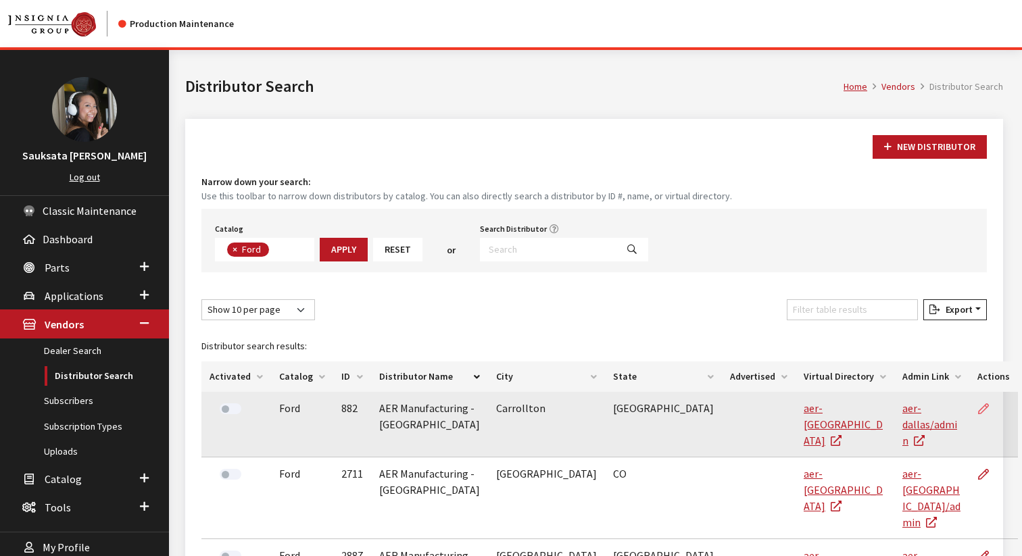
click at [978, 404] on icon at bounding box center [983, 409] width 11 height 11
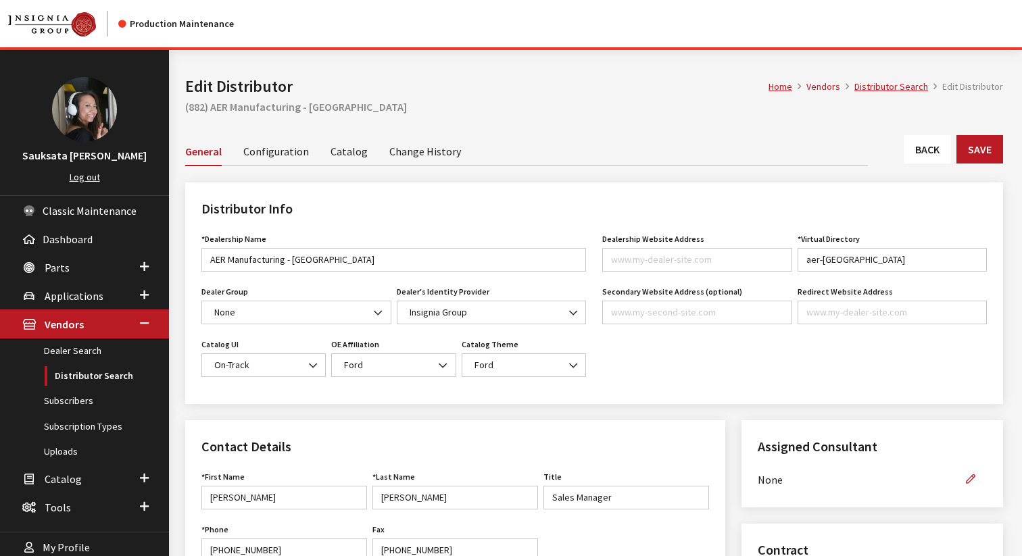
click at [273, 157] on link "Configuration" at bounding box center [276, 150] width 66 height 28
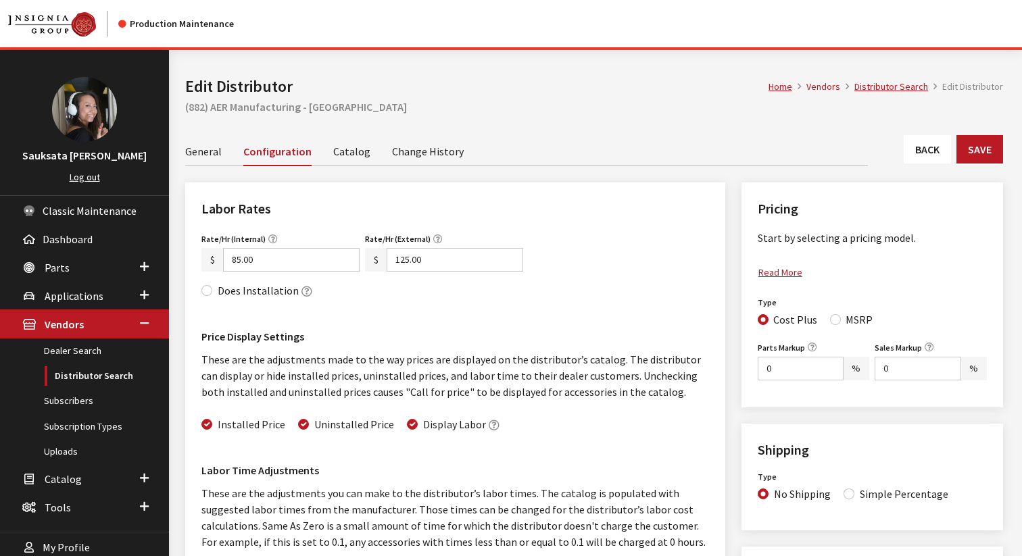
click at [335, 157] on link "Catalog" at bounding box center [351, 150] width 37 height 28
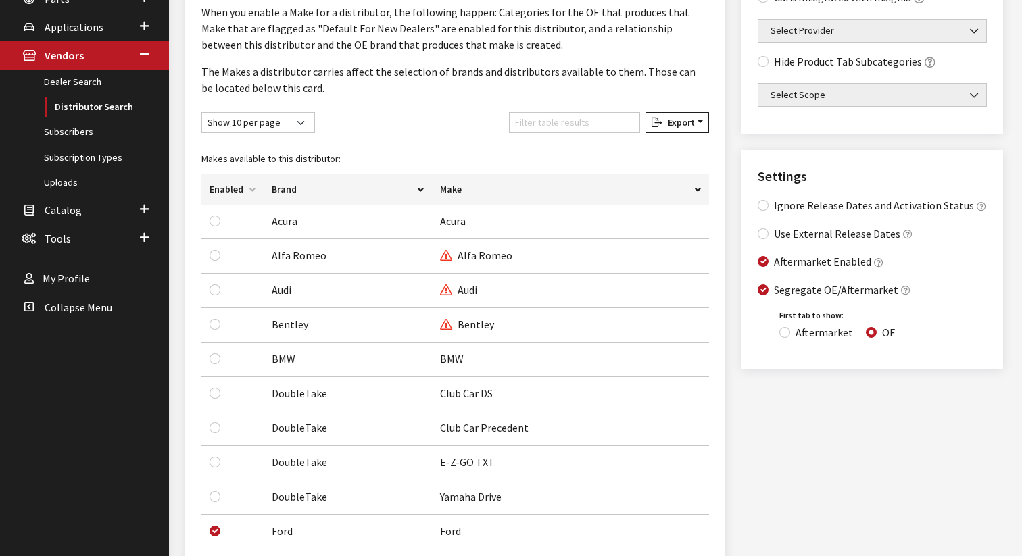
scroll to position [242, 0]
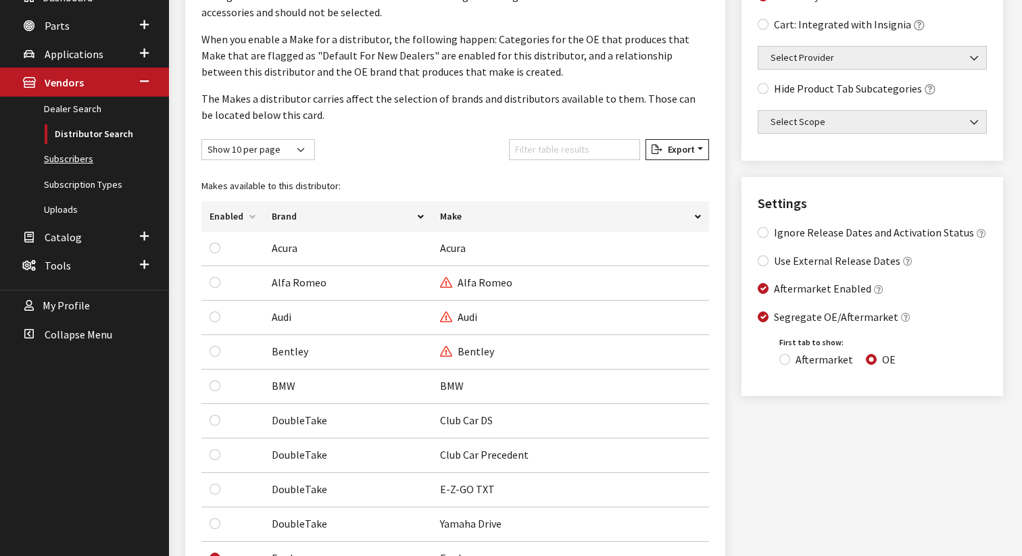
click at [89, 155] on link "Subscribers" at bounding box center [84, 159] width 169 height 25
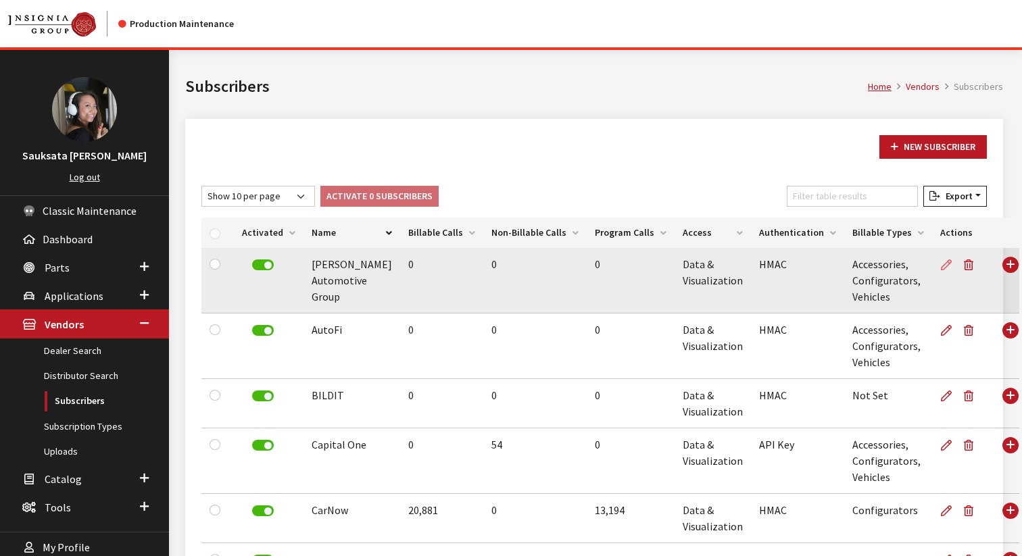
click at [941, 268] on icon at bounding box center [946, 265] width 11 height 11
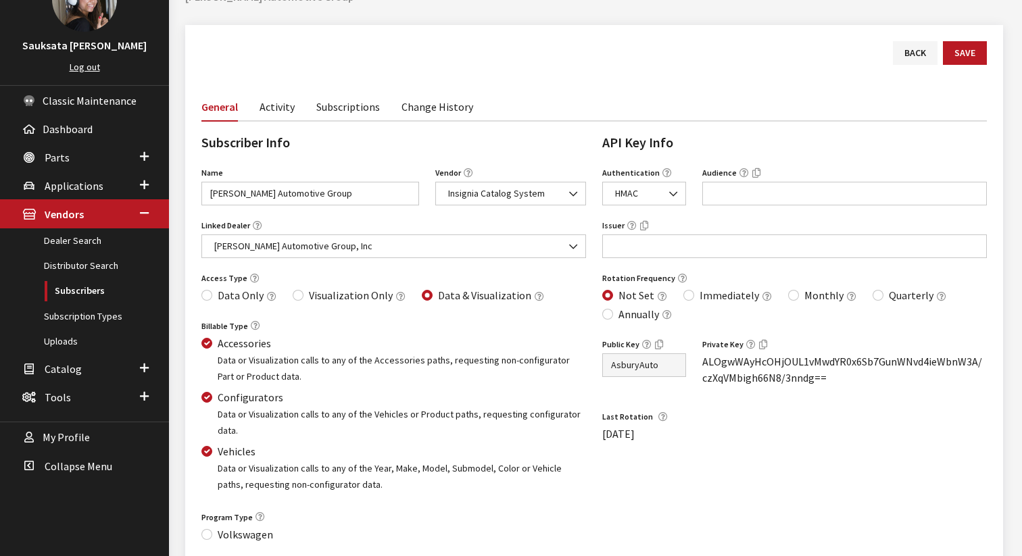
scroll to position [67, 0]
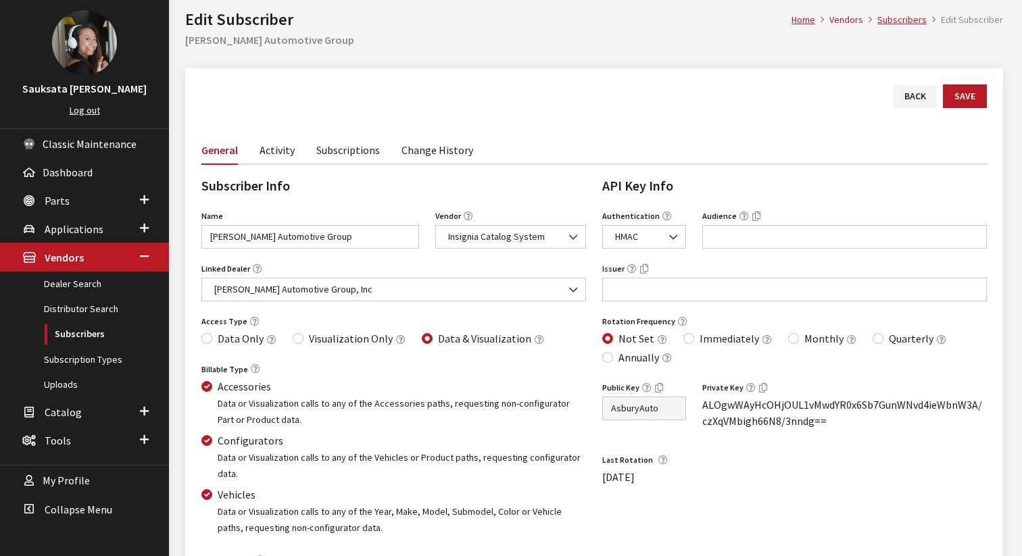
click at [277, 141] on link "Activity" at bounding box center [276, 149] width 35 height 28
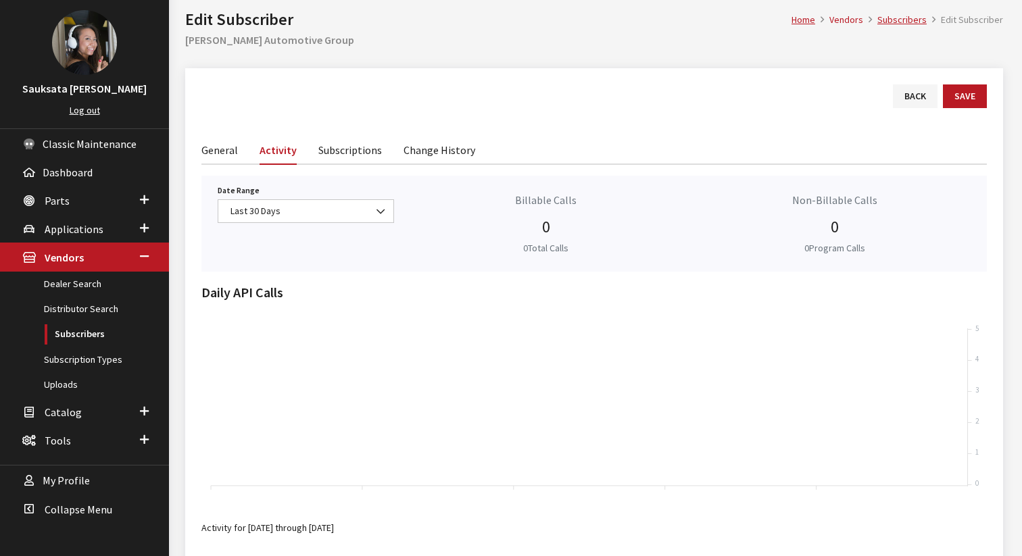
click at [348, 154] on link "Subscriptions" at bounding box center [350, 149] width 64 height 28
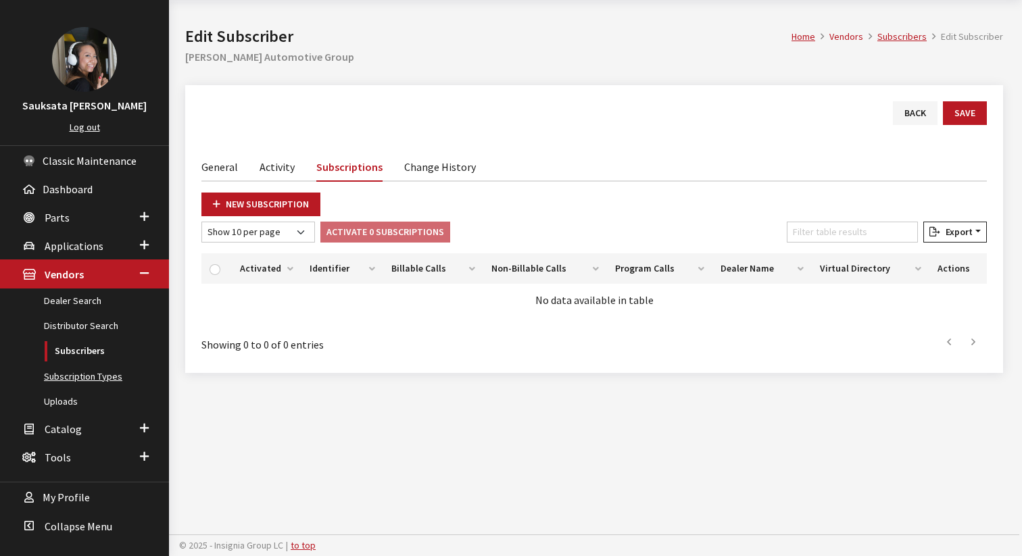
click at [86, 377] on link "Subscription Types" at bounding box center [84, 376] width 169 height 25
click at [90, 376] on link "Subscription Types" at bounding box center [84, 376] width 169 height 25
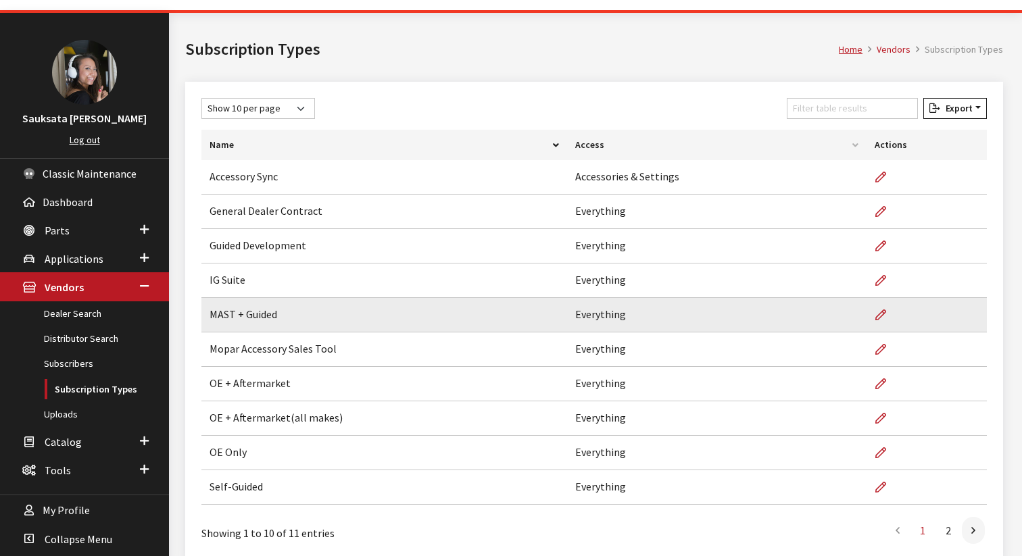
scroll to position [40, 0]
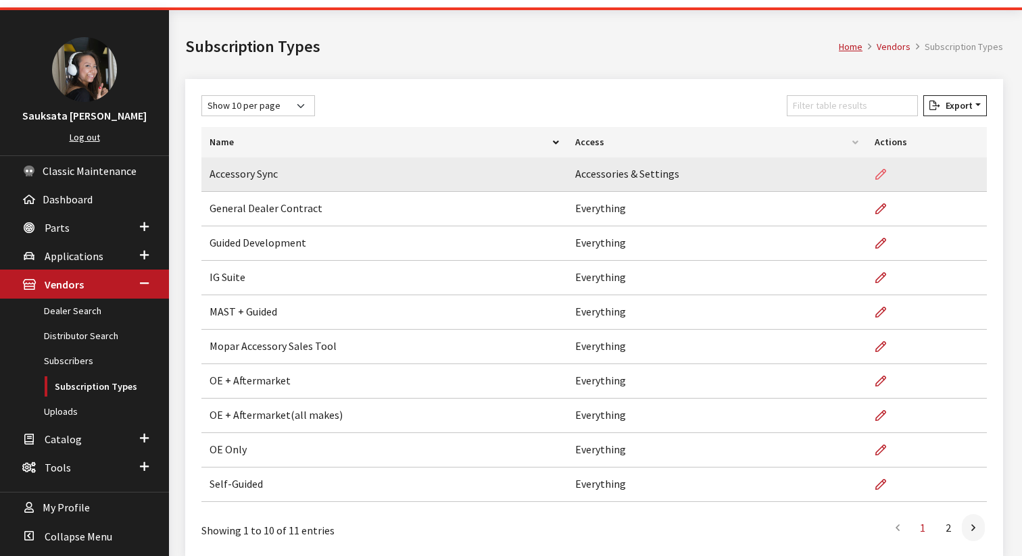
click at [876, 176] on icon at bounding box center [880, 175] width 11 height 11
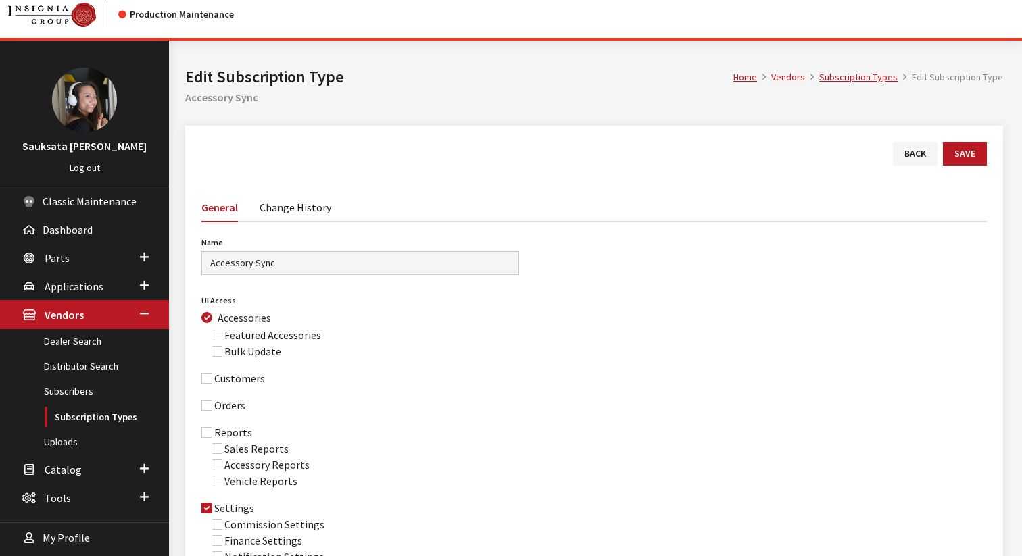
scroll to position [11, 0]
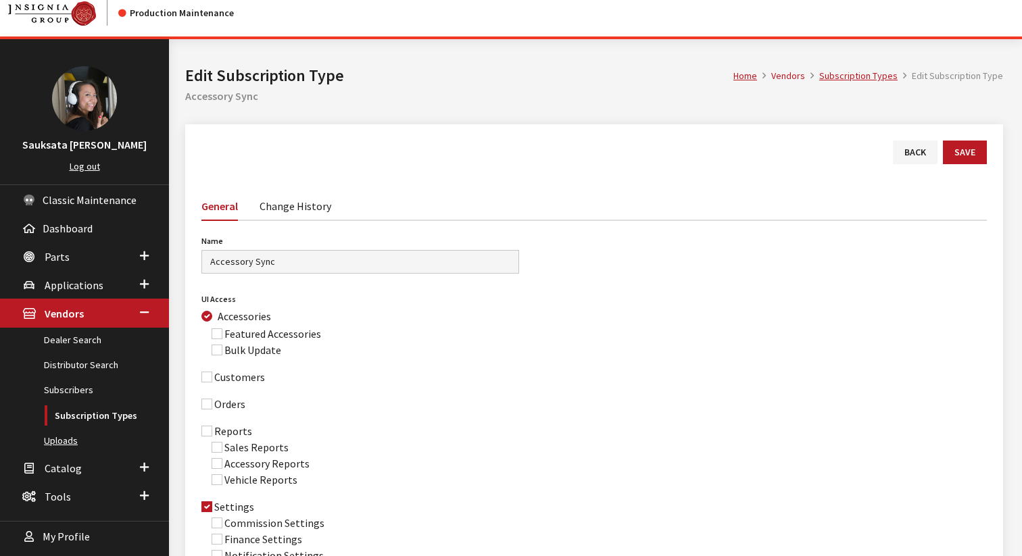
click at [66, 443] on link "Uploads" at bounding box center [84, 440] width 169 height 25
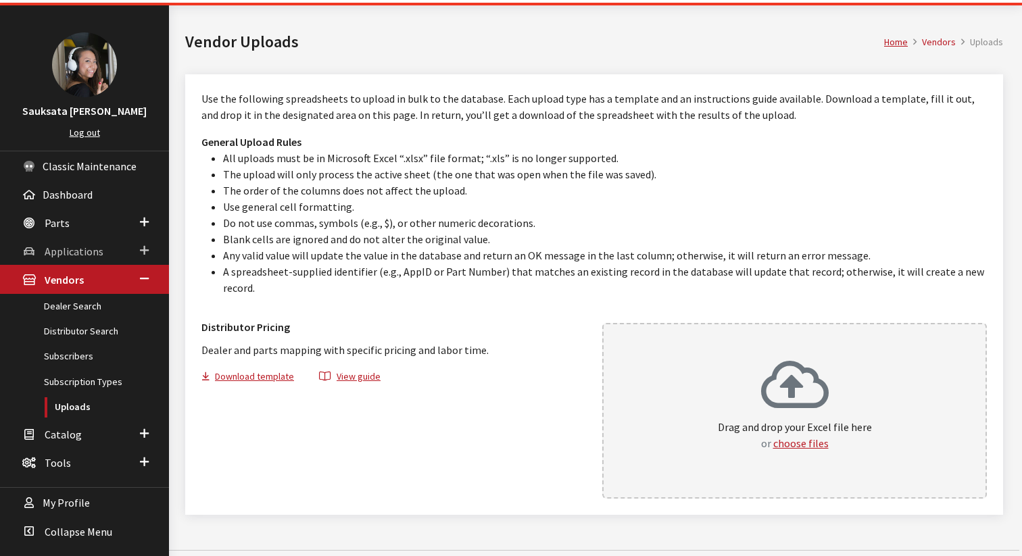
scroll to position [60, 0]
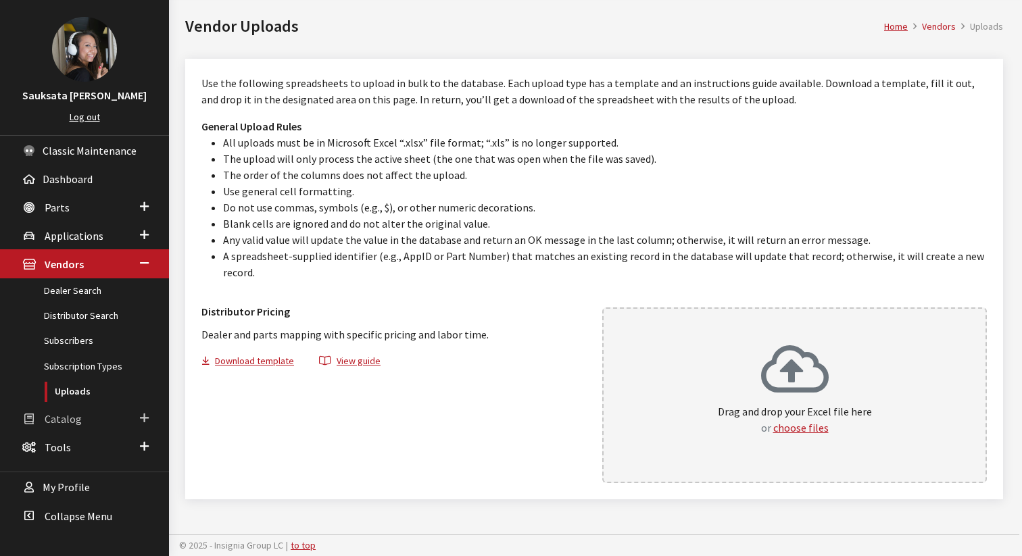
click at [68, 418] on span "Catalog" at bounding box center [63, 419] width 37 height 14
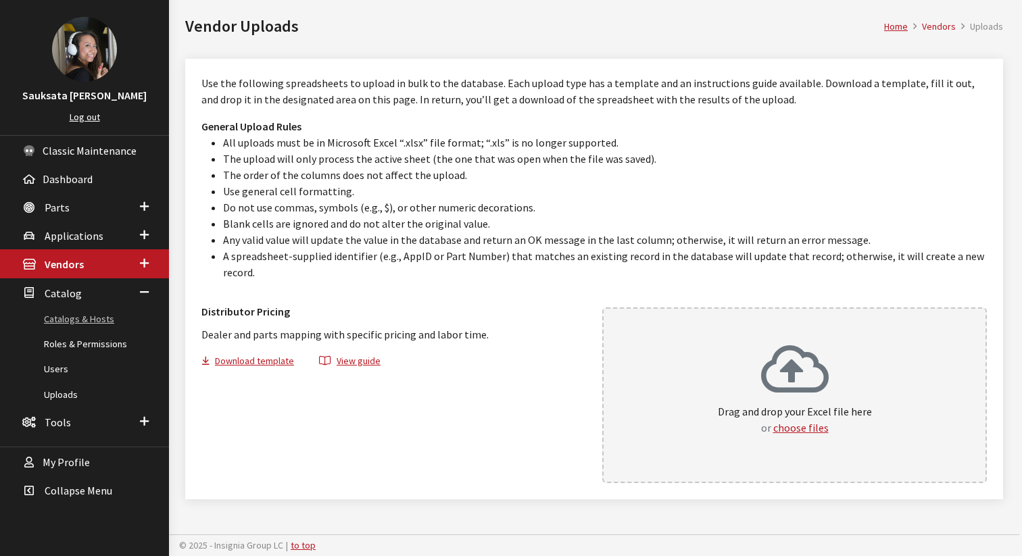
click at [83, 318] on link "Catalogs & Hosts" at bounding box center [84, 319] width 169 height 25
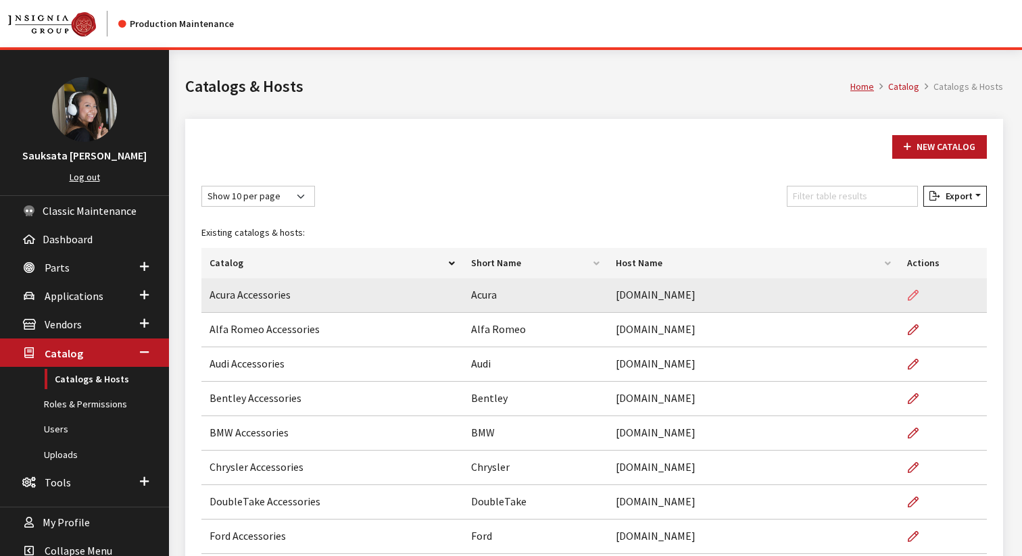
click at [909, 300] on icon at bounding box center [912, 296] width 11 height 11
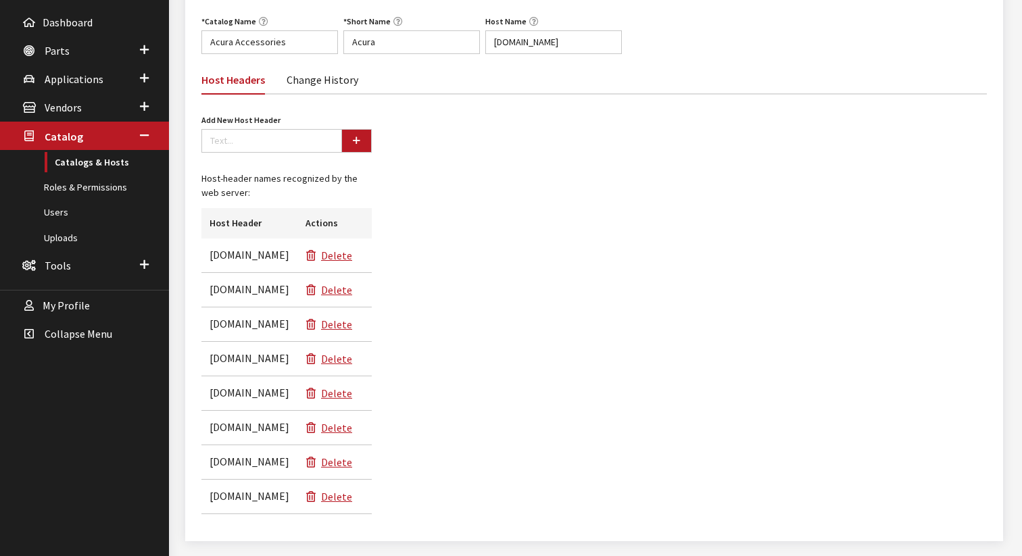
scroll to position [244, 0]
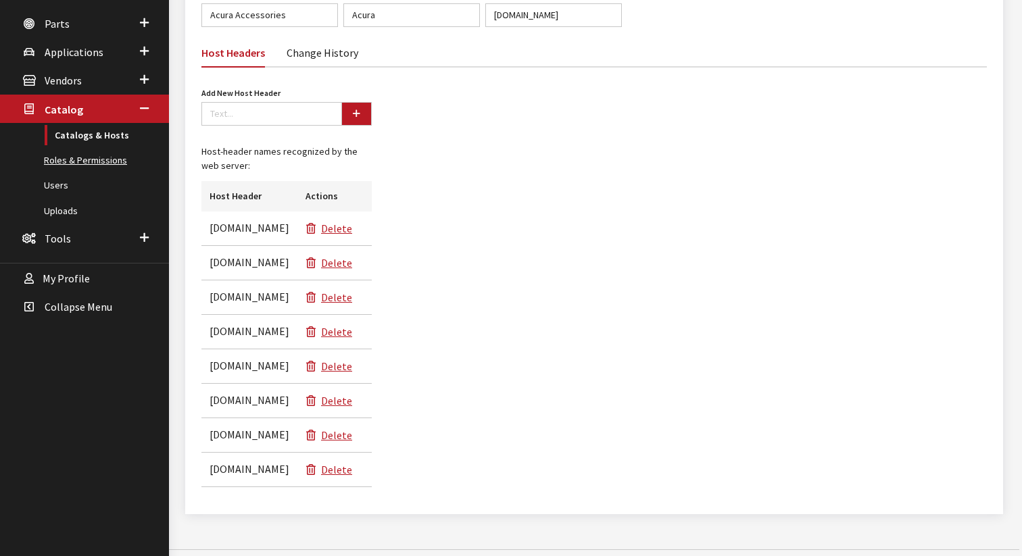
click at [113, 160] on link "Roles & Permissions" at bounding box center [84, 160] width 169 height 25
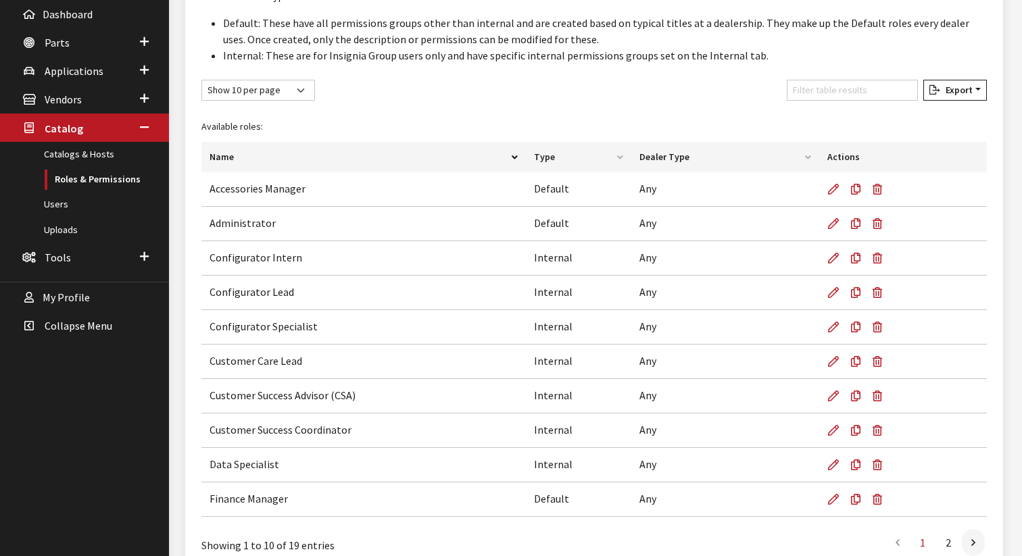
scroll to position [203, 0]
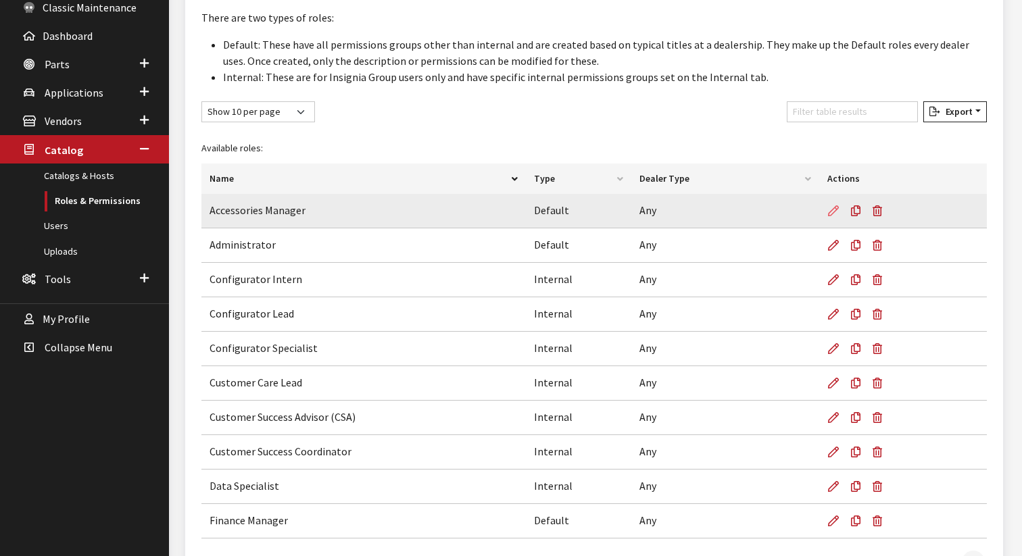
click at [832, 211] on icon at bounding box center [833, 211] width 11 height 11
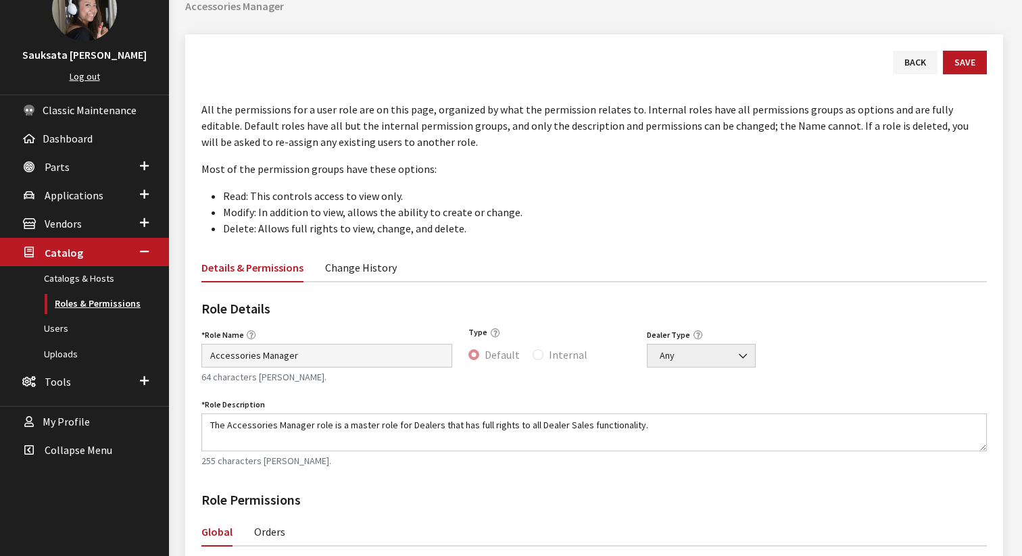
scroll to position [102, 0]
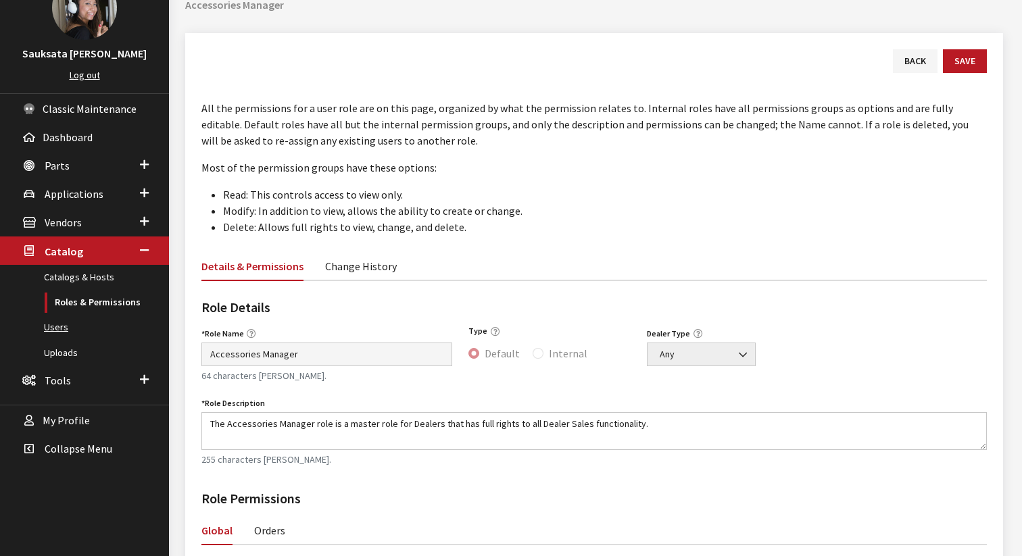
click at [60, 328] on link "Users" at bounding box center [84, 327] width 169 height 25
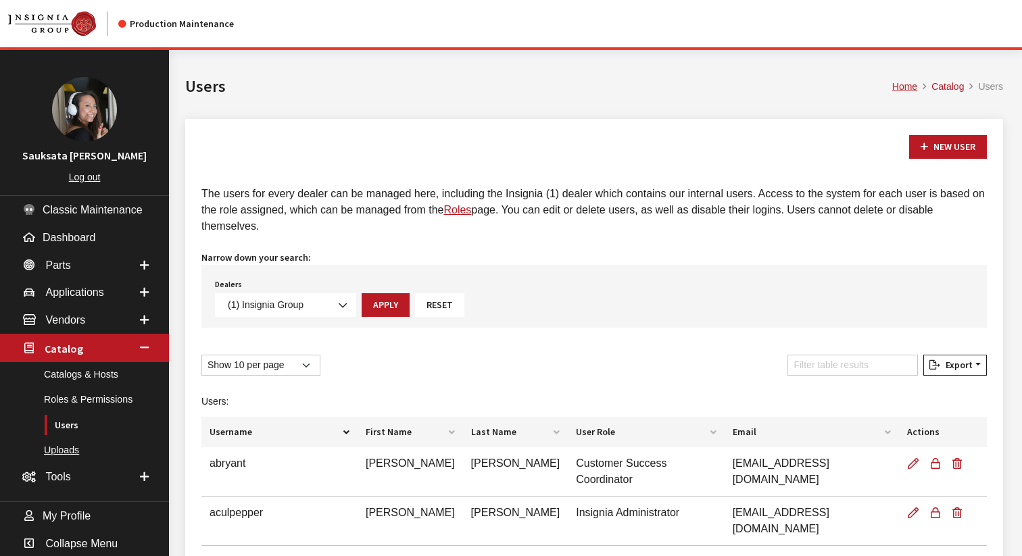
click at [73, 449] on link "Uploads" at bounding box center [84, 450] width 169 height 25
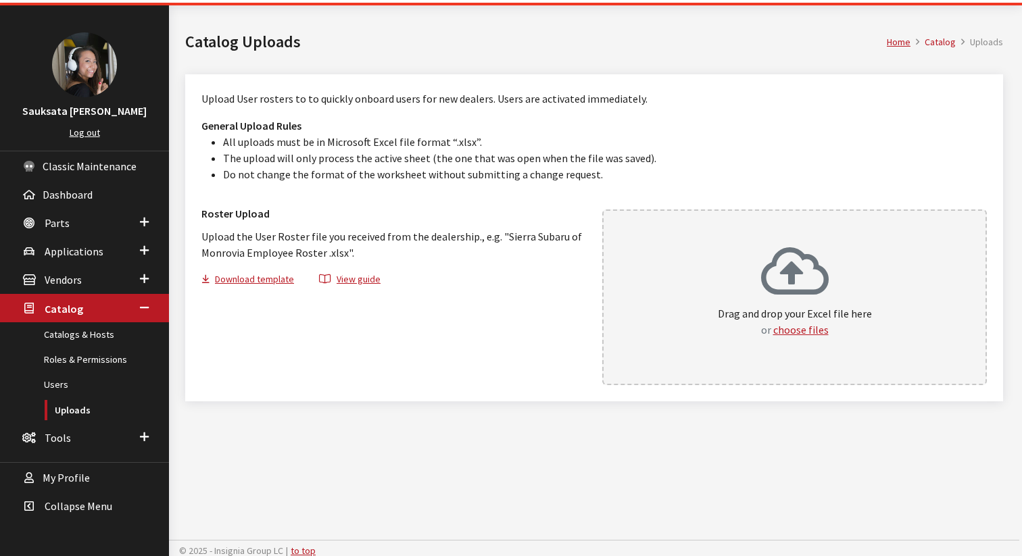
scroll to position [50, 0]
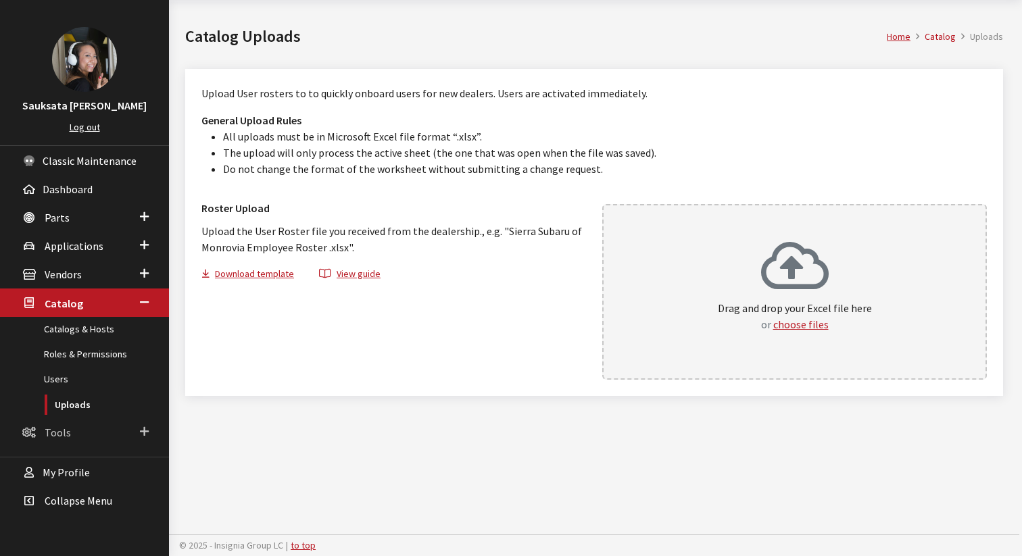
click at [72, 434] on link "Tools" at bounding box center [84, 432] width 169 height 28
click at [76, 387] on link "Endpoint Testing" at bounding box center [84, 383] width 169 height 25
click at [57, 470] on span "My Profile" at bounding box center [66, 473] width 47 height 14
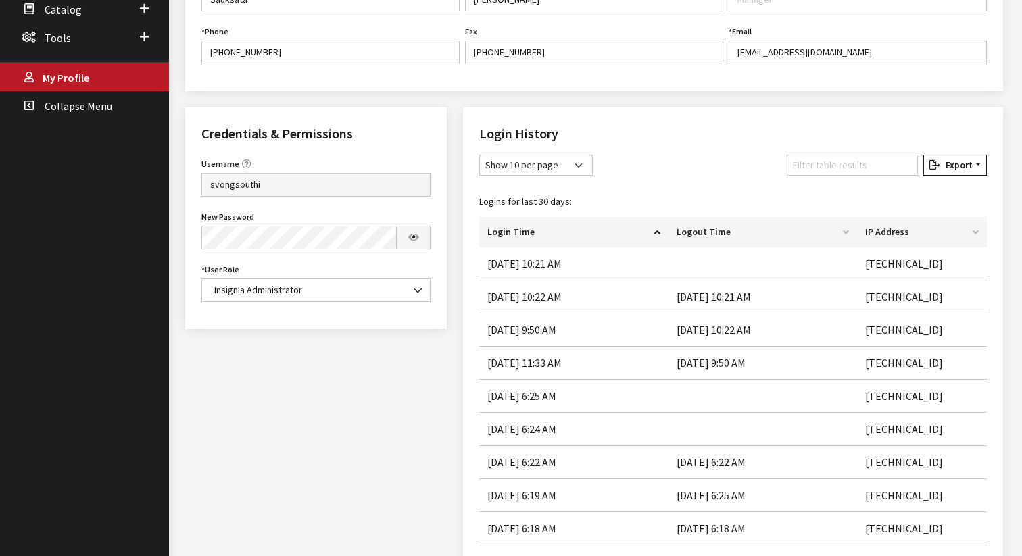
scroll to position [349, 0]
